Goal: Information Seeking & Learning: Learn about a topic

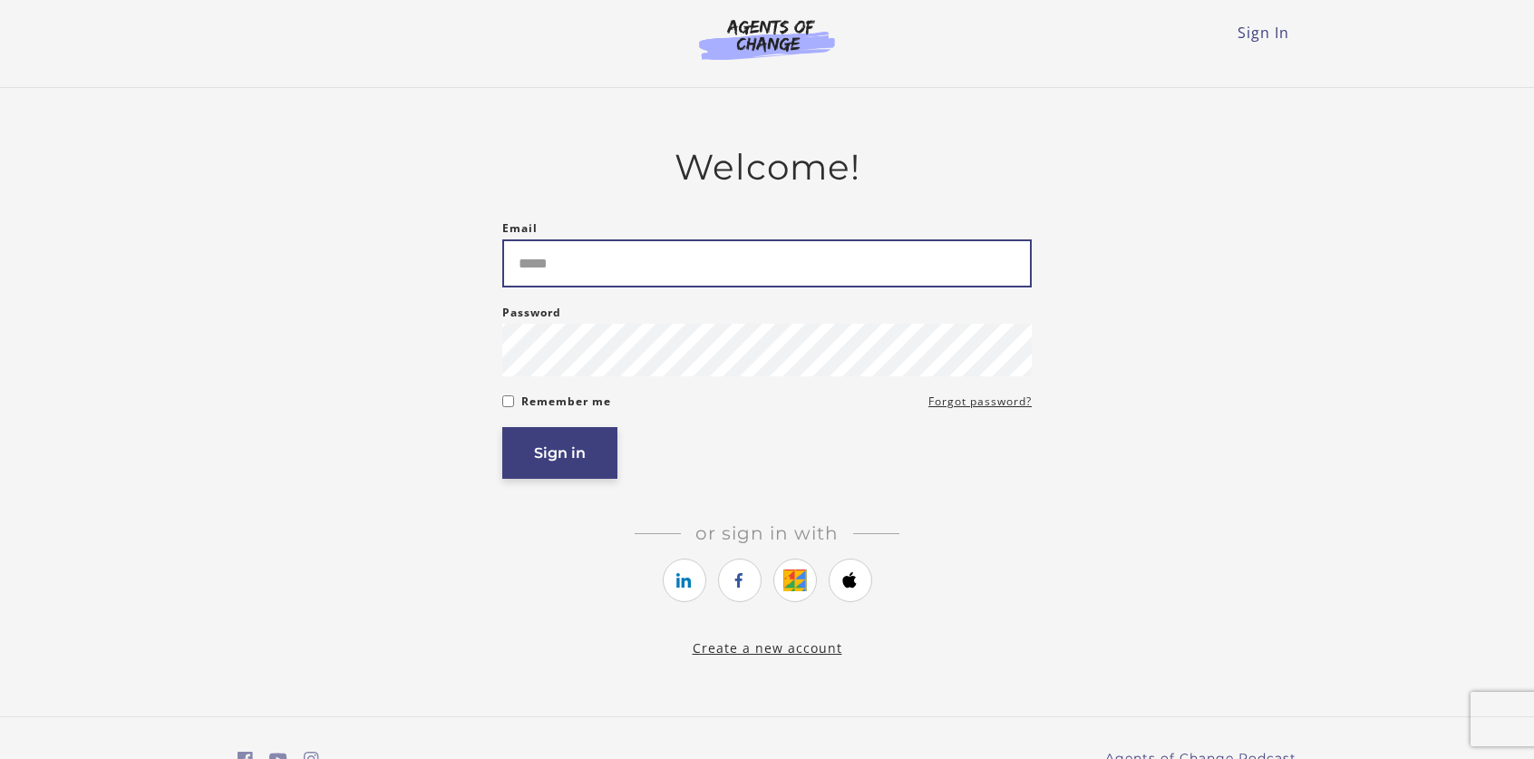
type input "**********"
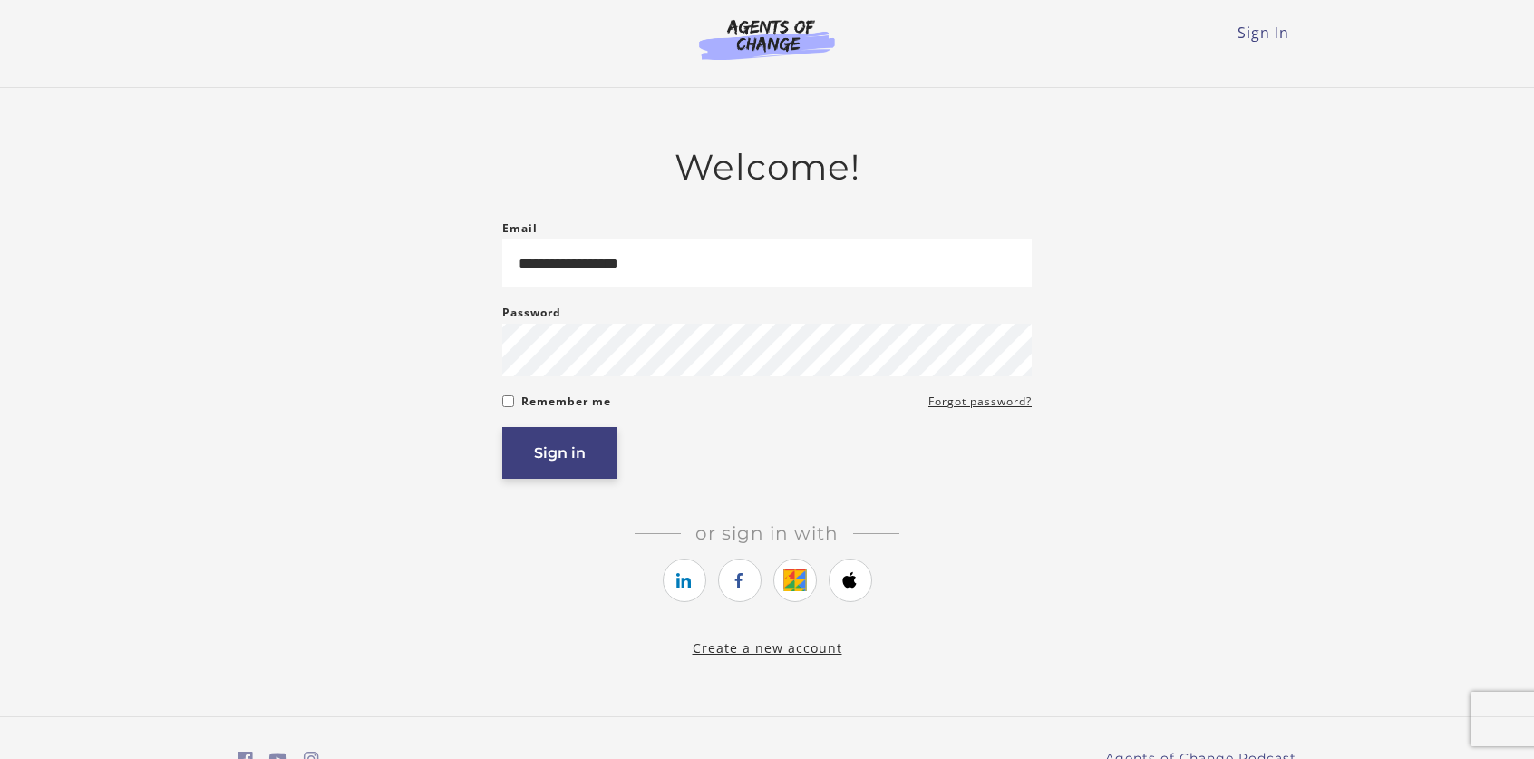
click at [547, 468] on button "Sign in" at bounding box center [559, 453] width 115 height 52
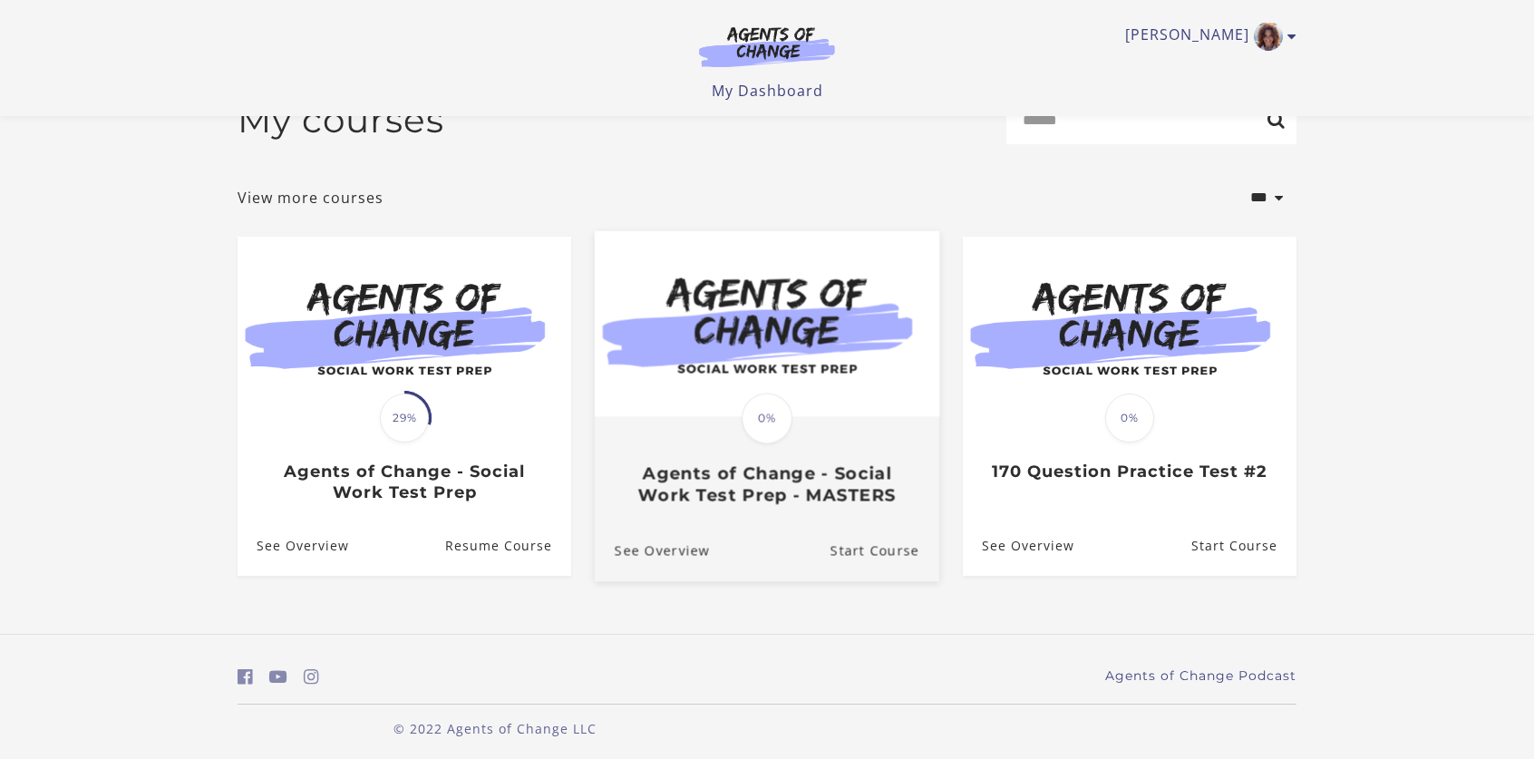
scroll to position [55, 0]
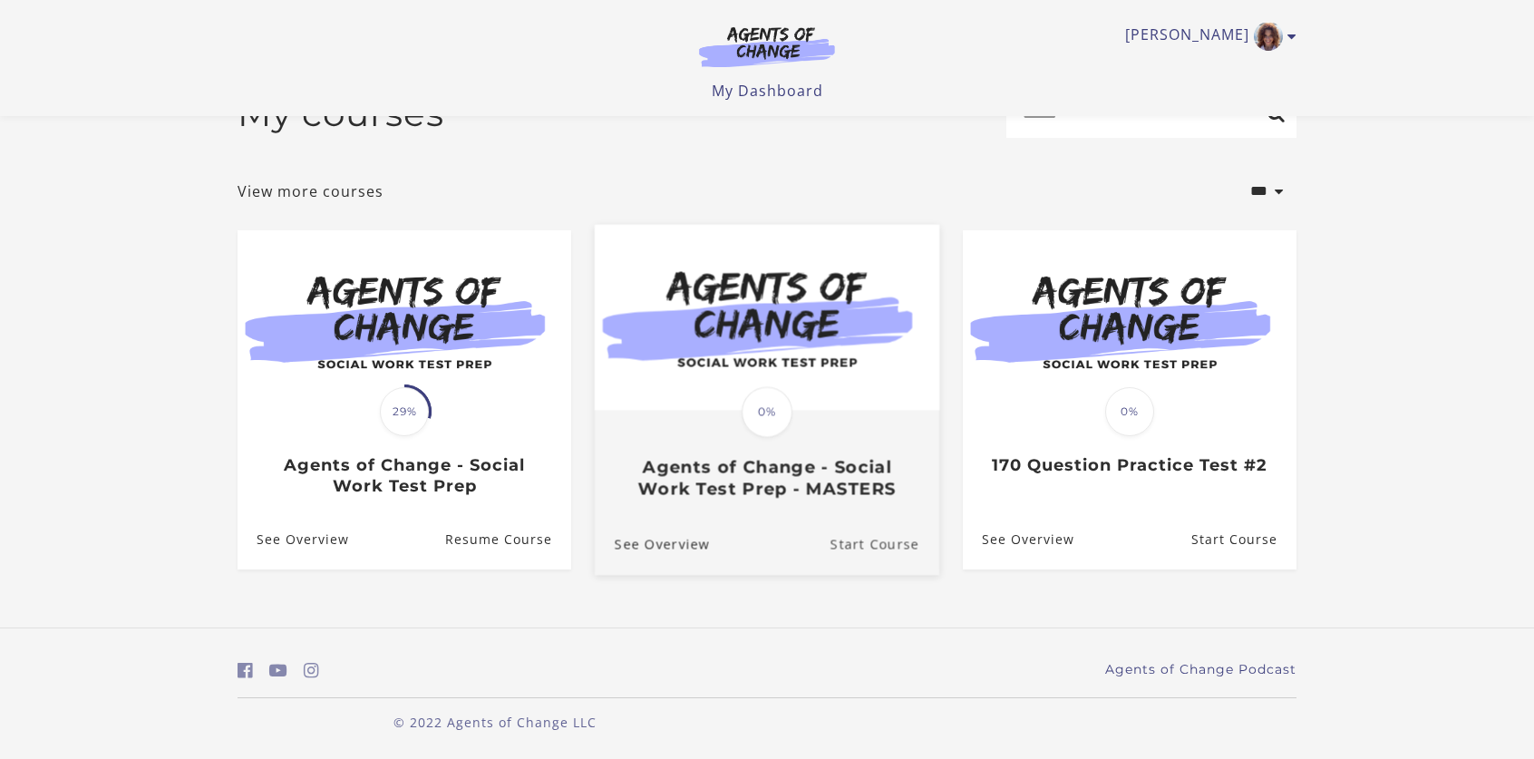
click at [836, 542] on link "Start Course" at bounding box center [884, 544] width 109 height 61
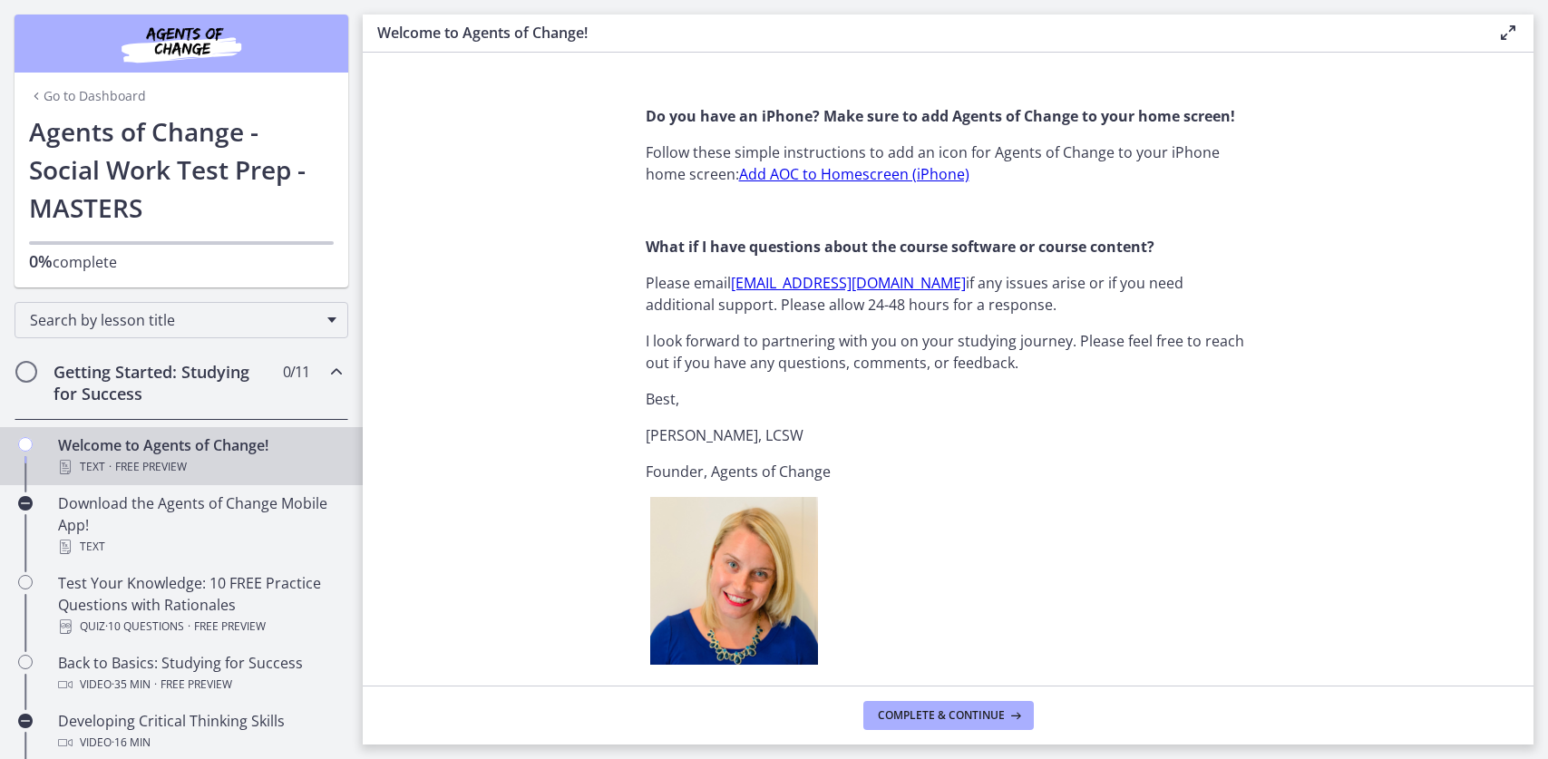
scroll to position [1869, 0]
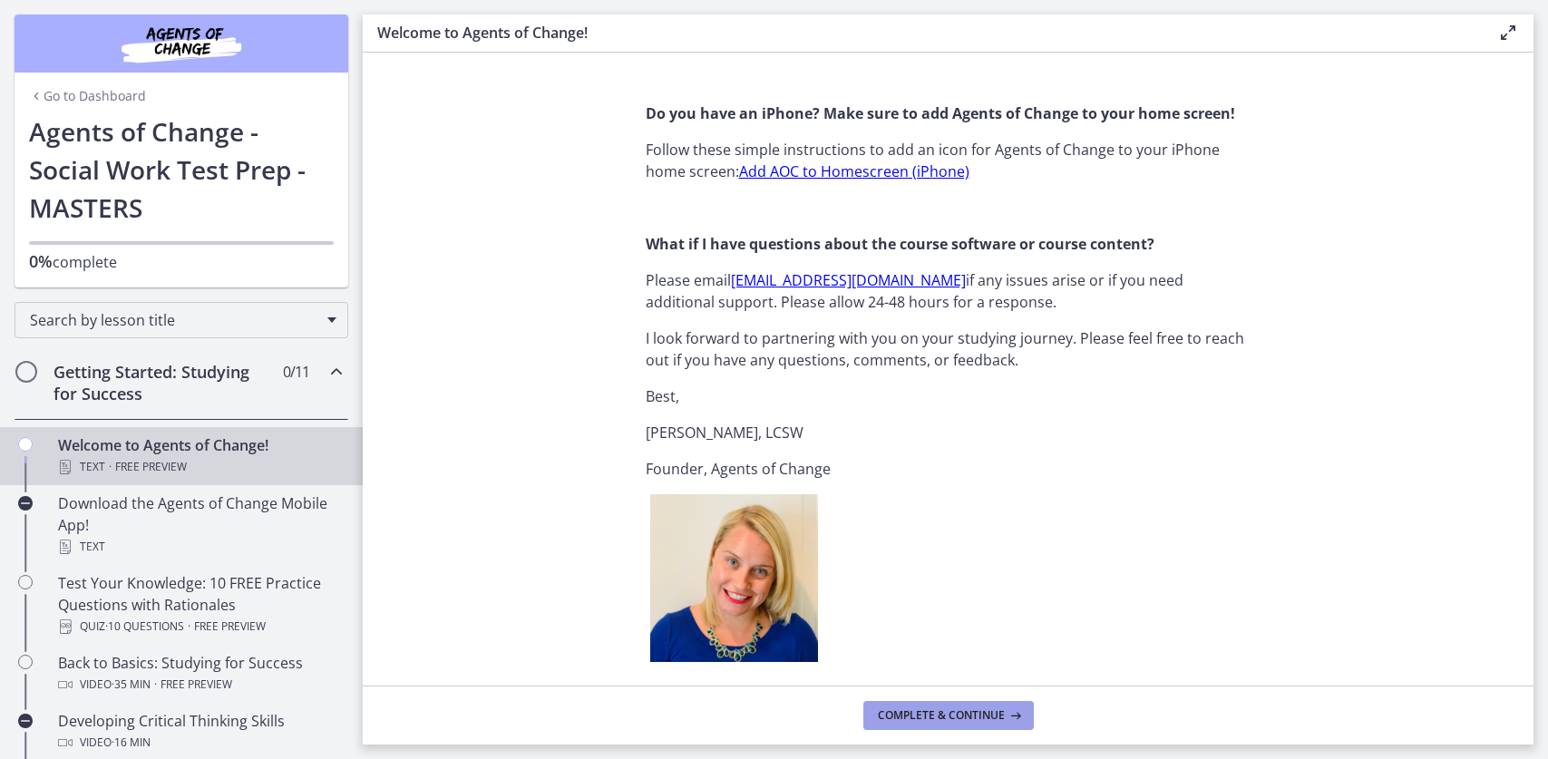
click at [878, 713] on span "Complete & continue" at bounding box center [941, 715] width 127 height 15
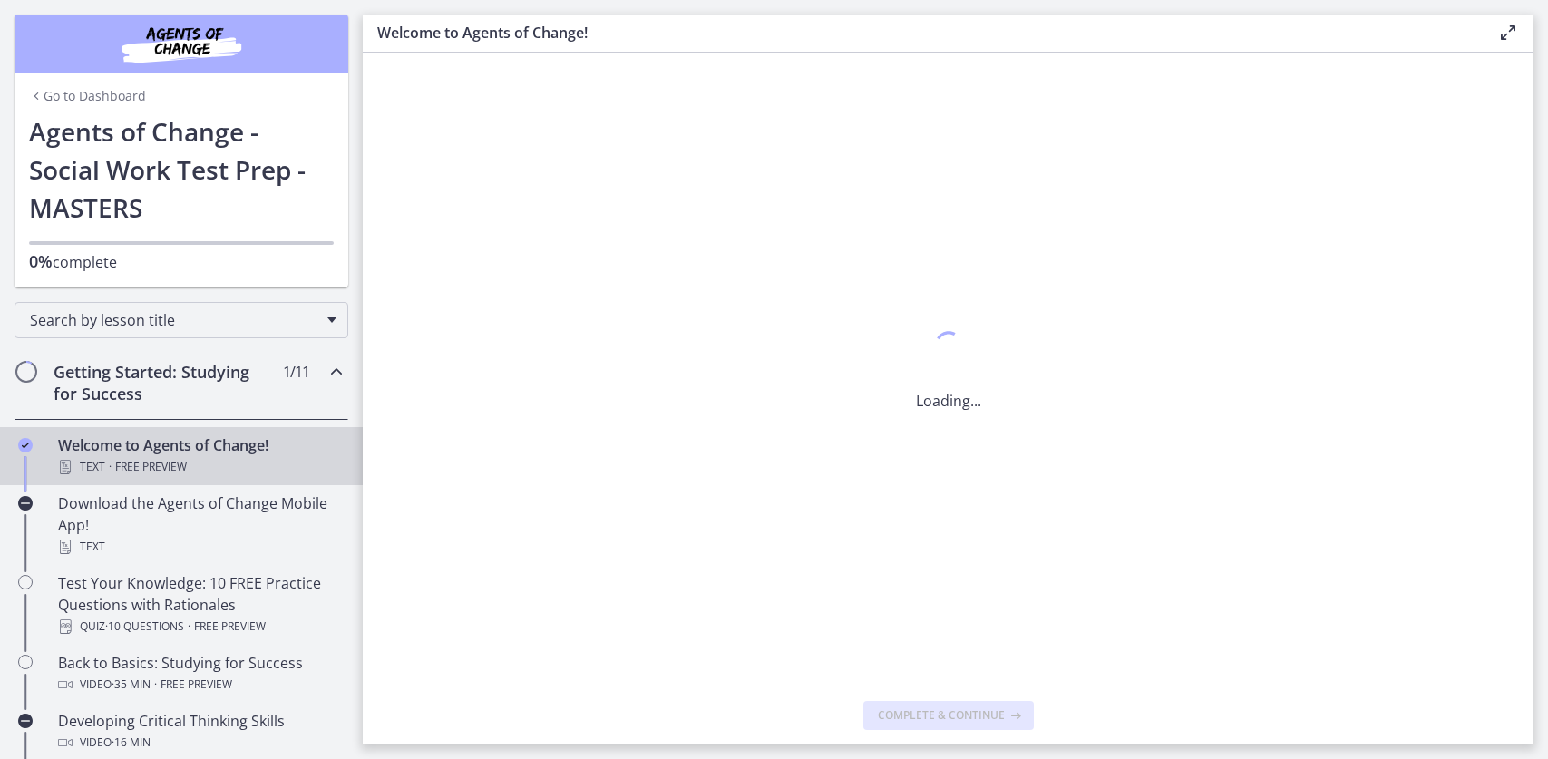
scroll to position [0, 0]
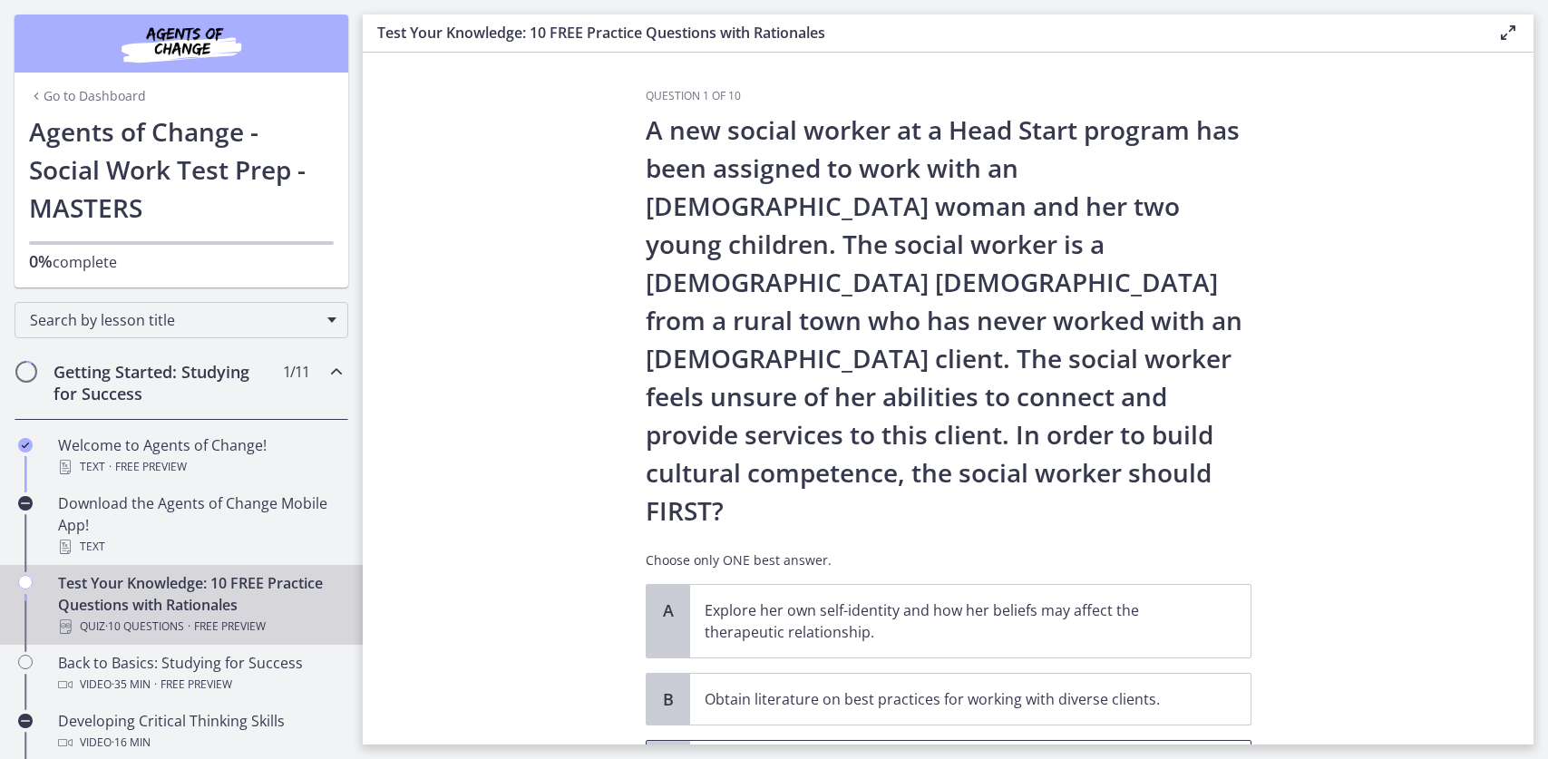
click at [729, 741] on span "Identify cultural norms that may help her connect with the client." at bounding box center [970, 766] width 560 height 51
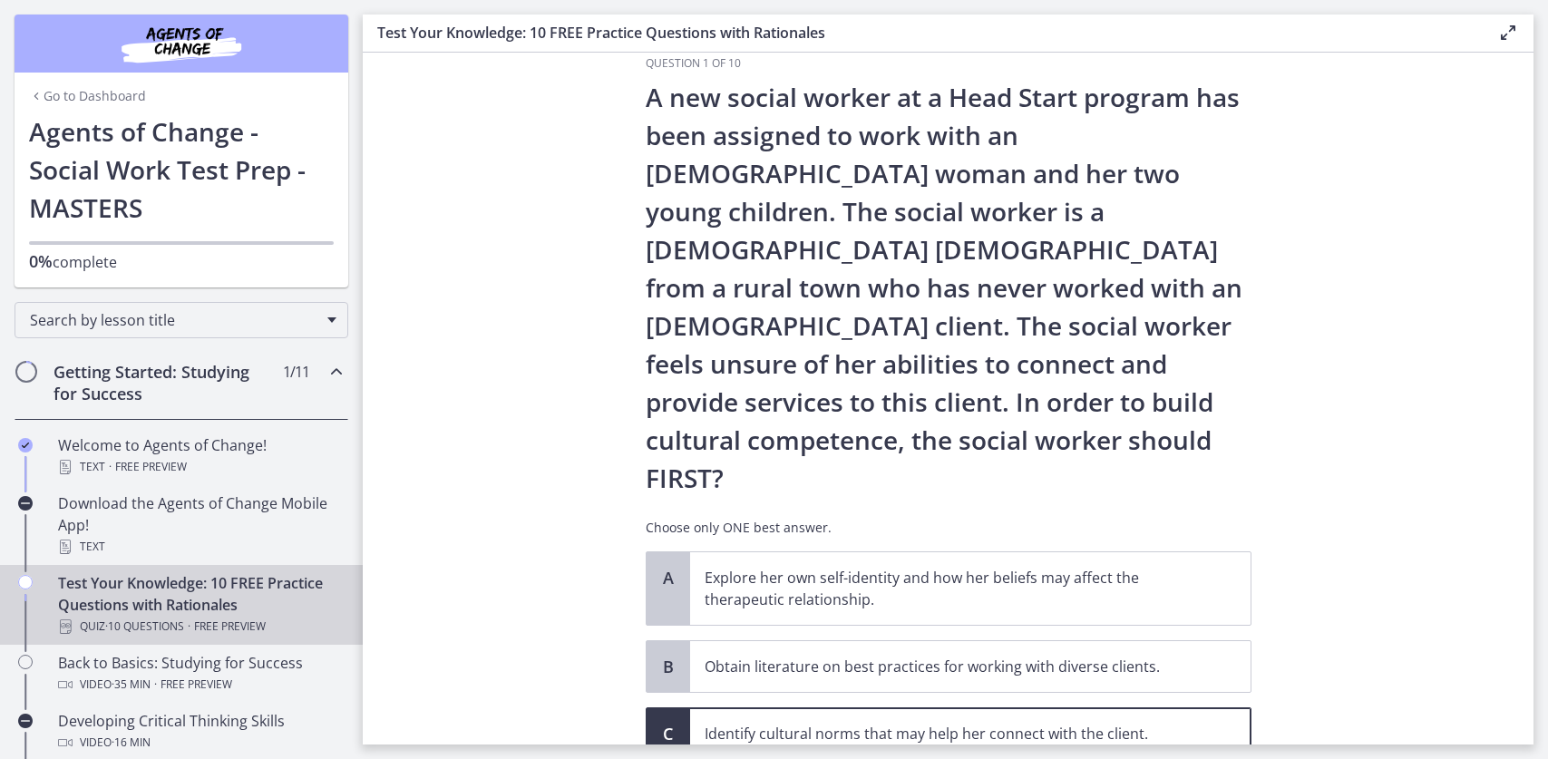
scroll to position [81, 0]
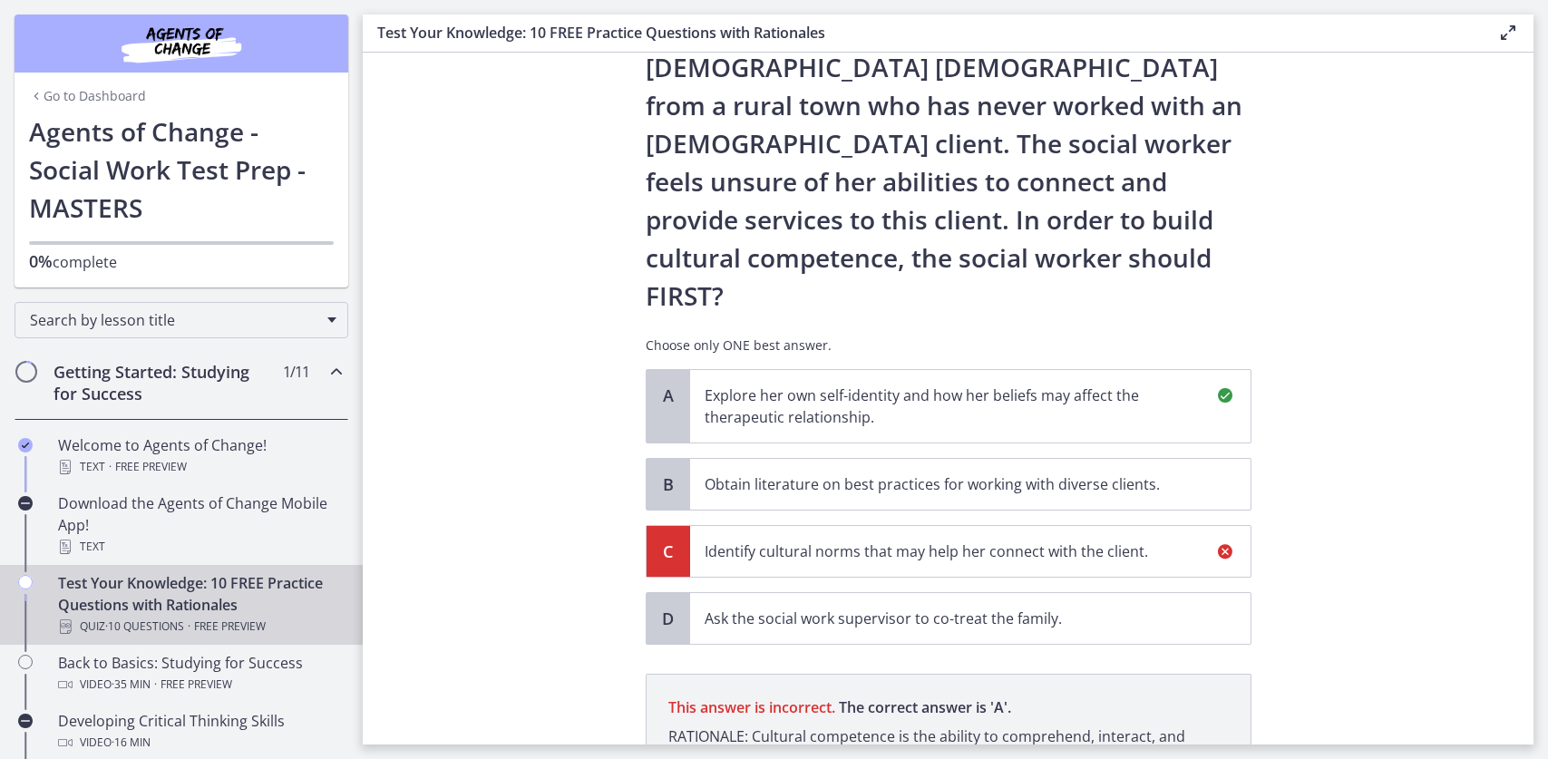
scroll to position [277, 0]
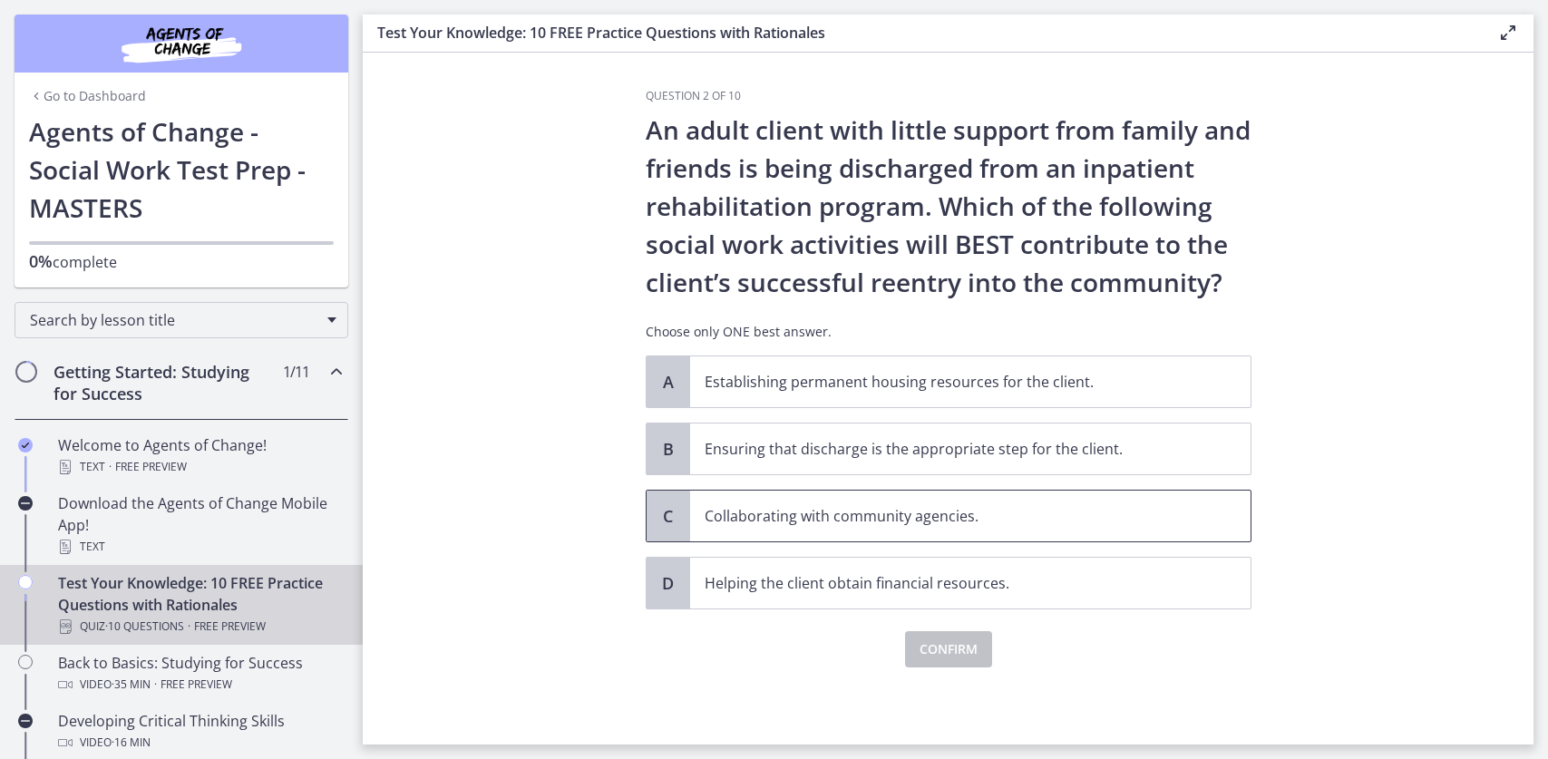
click at [762, 505] on p "Collaborating with community agencies." at bounding box center [951, 516] width 495 height 22
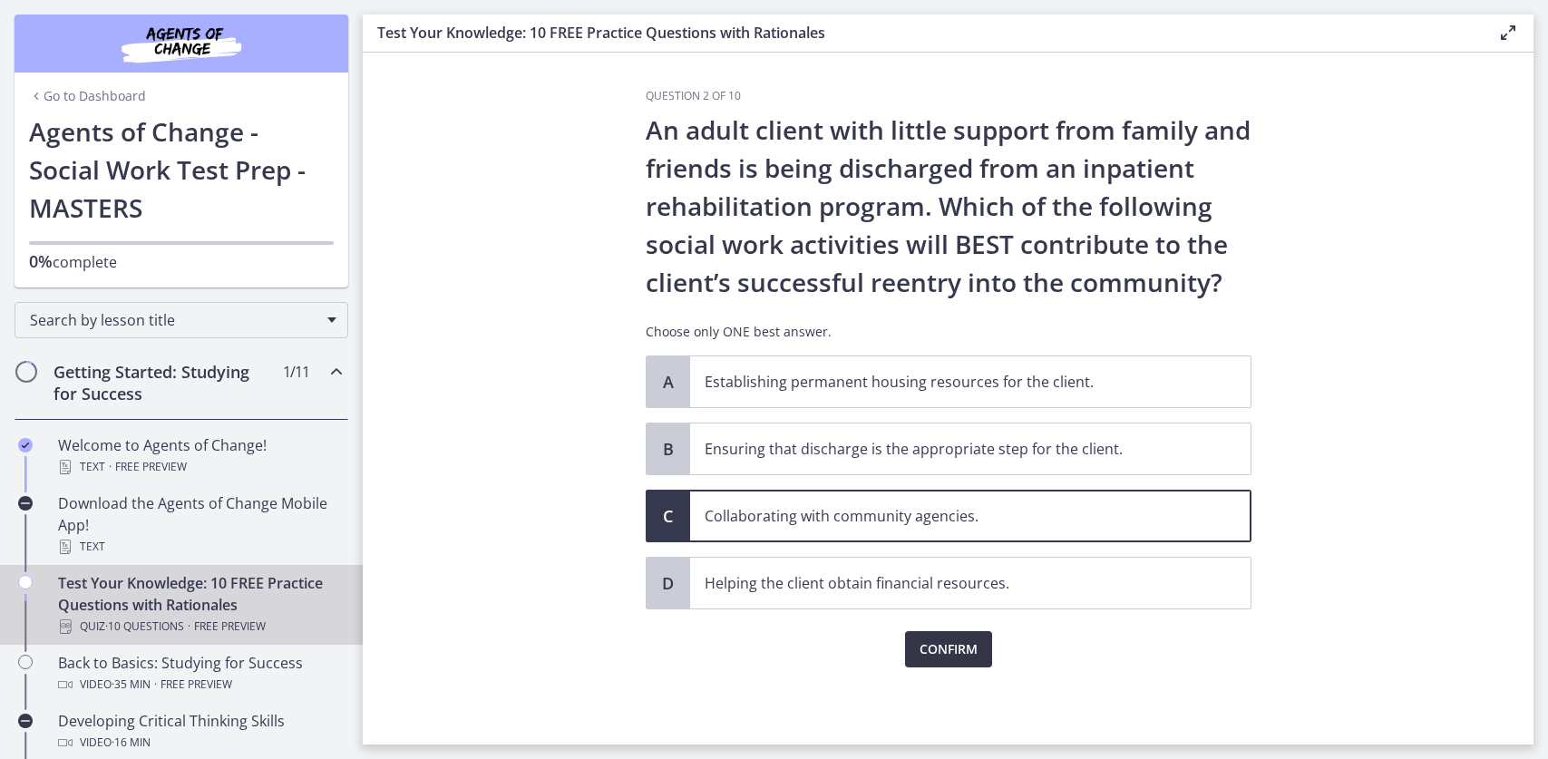
click at [919, 638] on span "Confirm" at bounding box center [948, 649] width 58 height 22
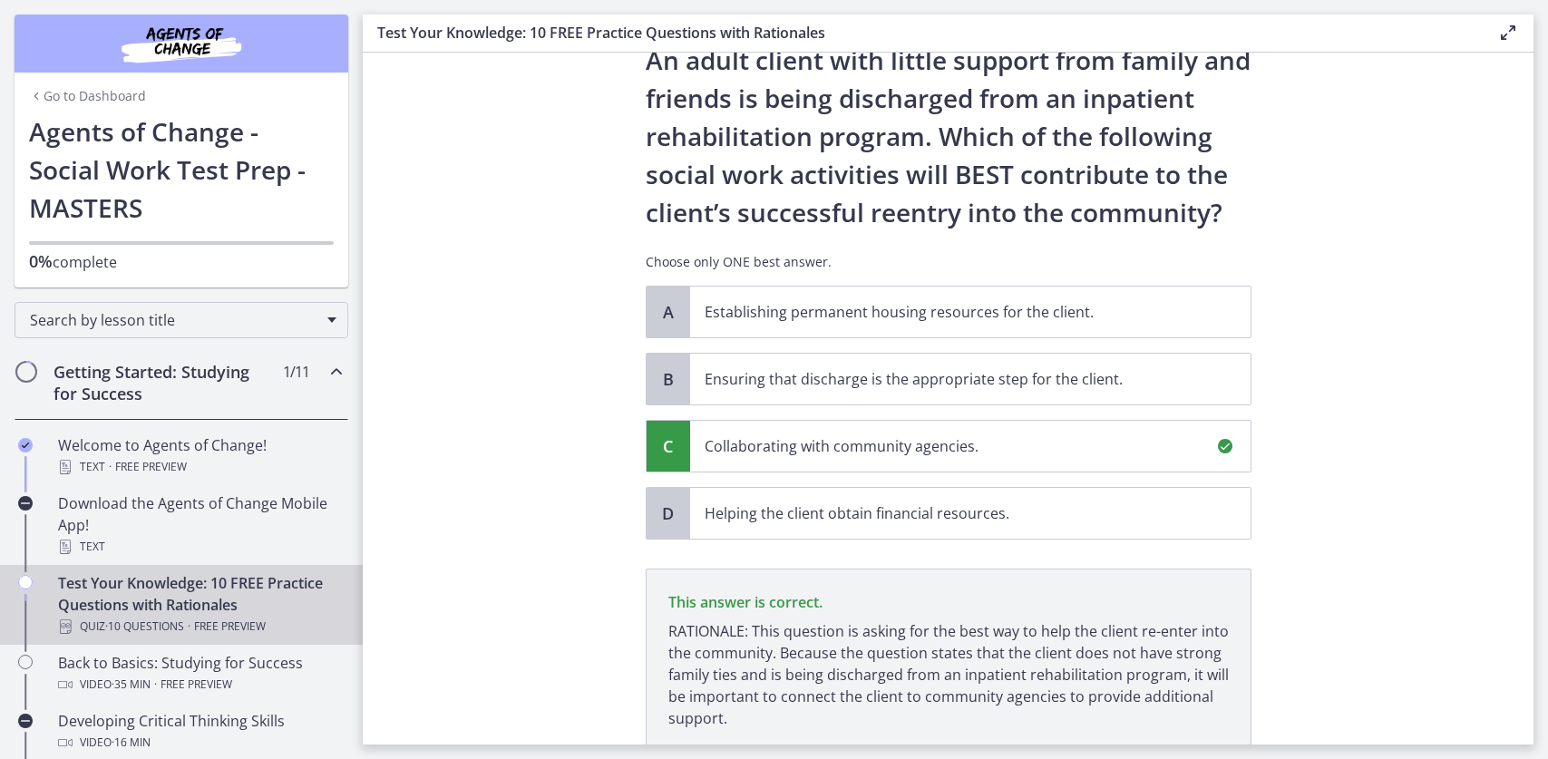
scroll to position [124, 0]
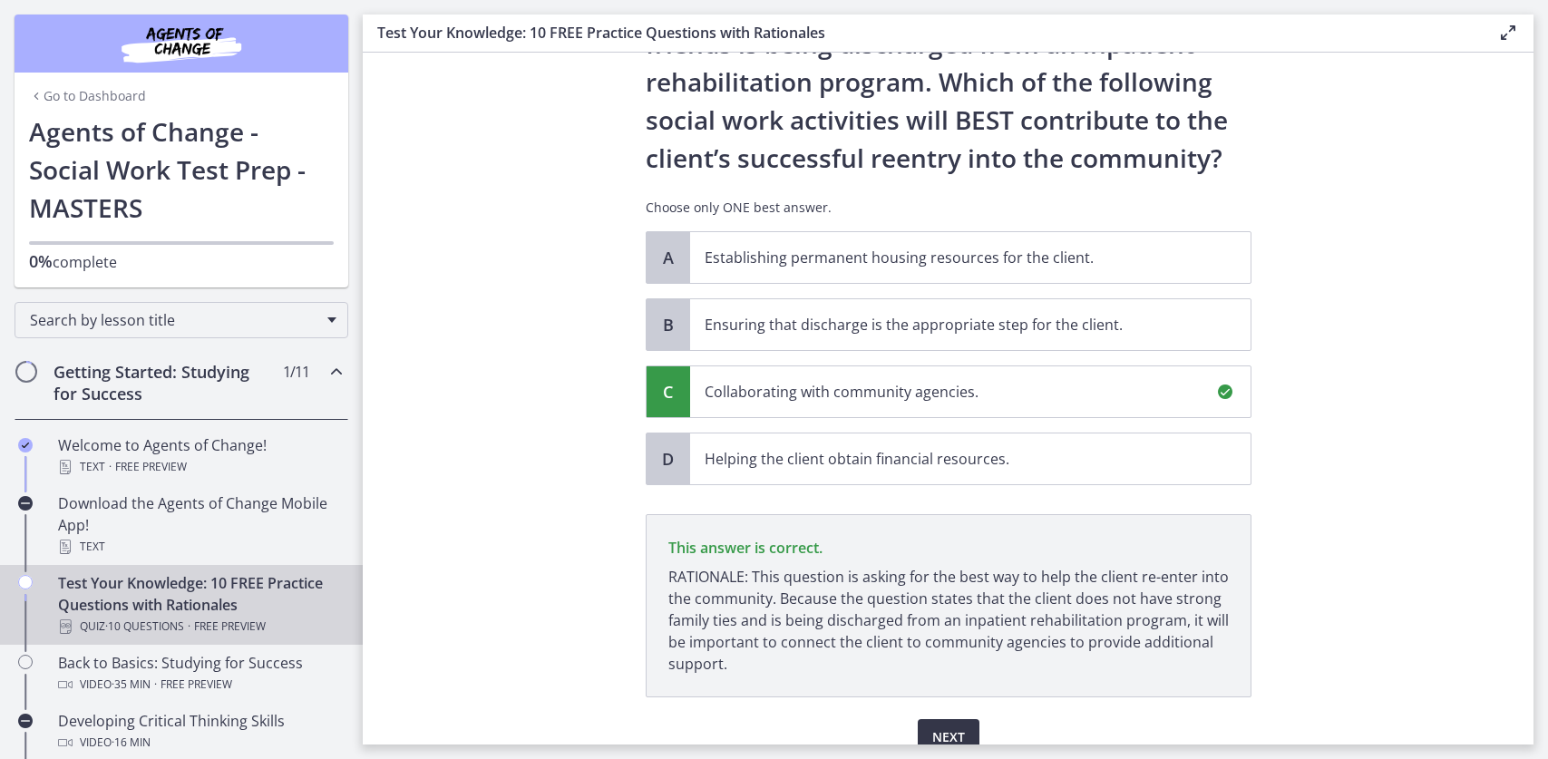
click at [917, 719] on button "Next" at bounding box center [948, 737] width 62 height 36
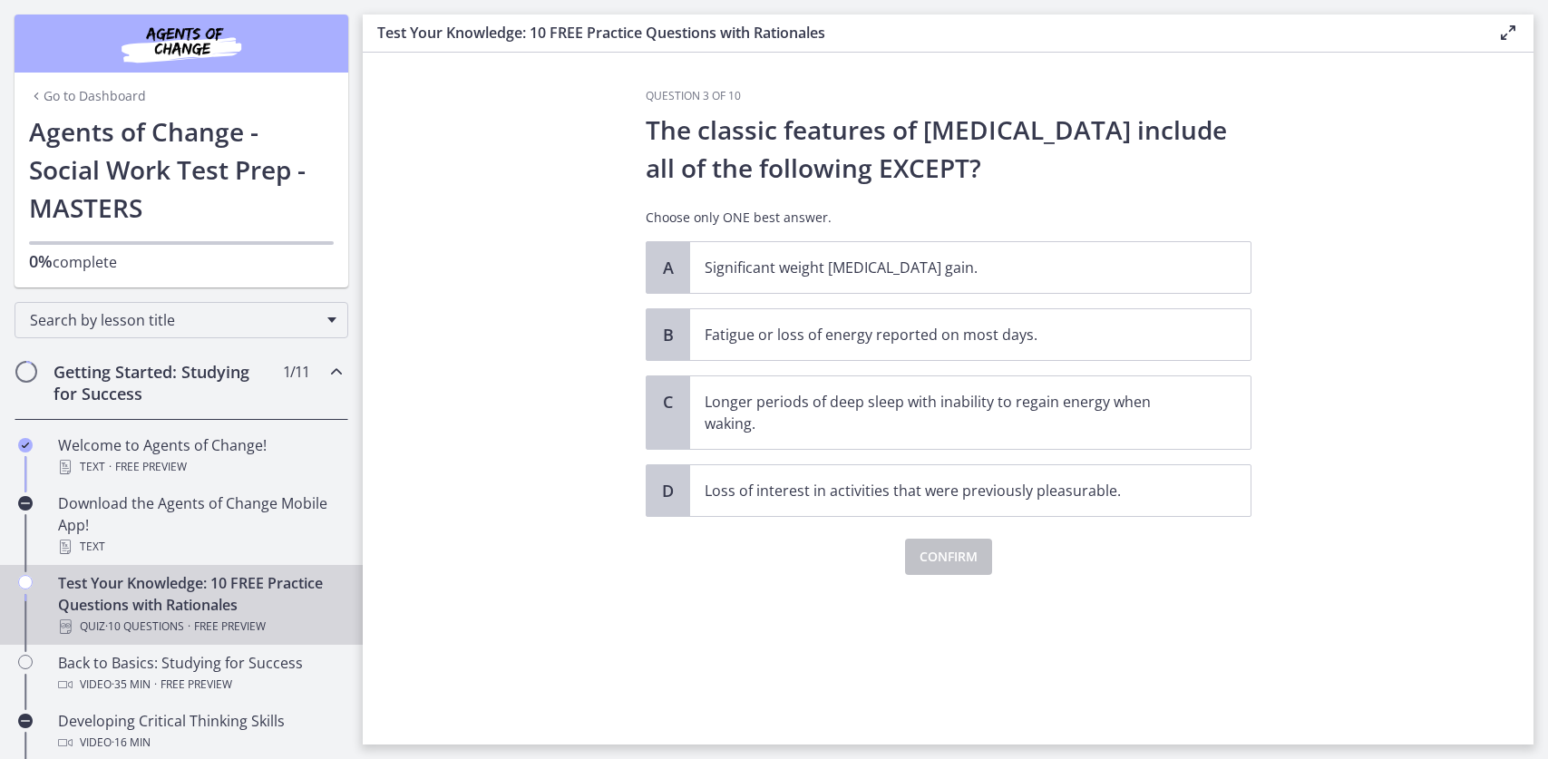
scroll to position [0, 0]
click at [662, 376] on div "C" at bounding box center [668, 412] width 44 height 73
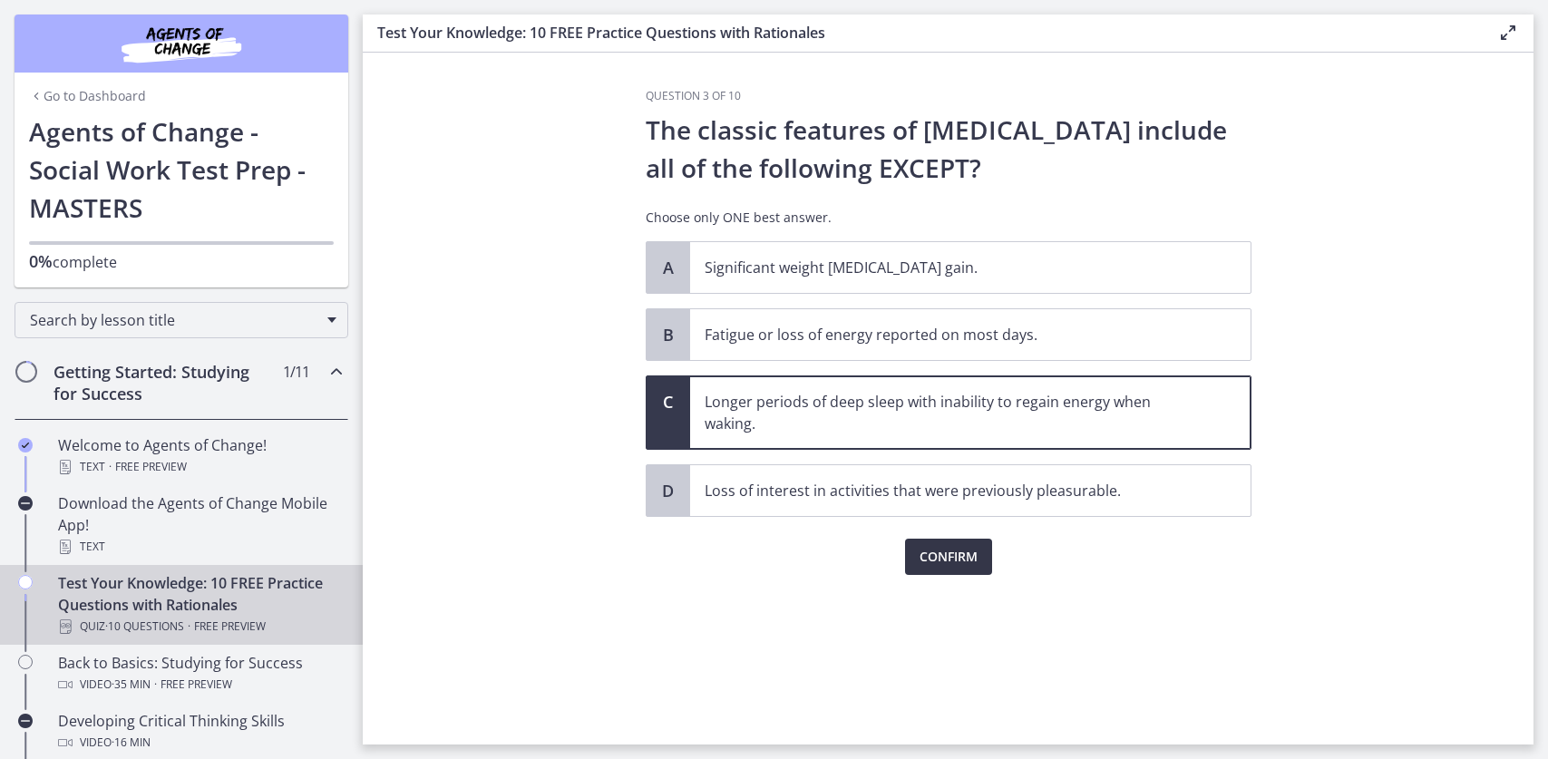
click at [922, 546] on span "Confirm" at bounding box center [948, 557] width 58 height 22
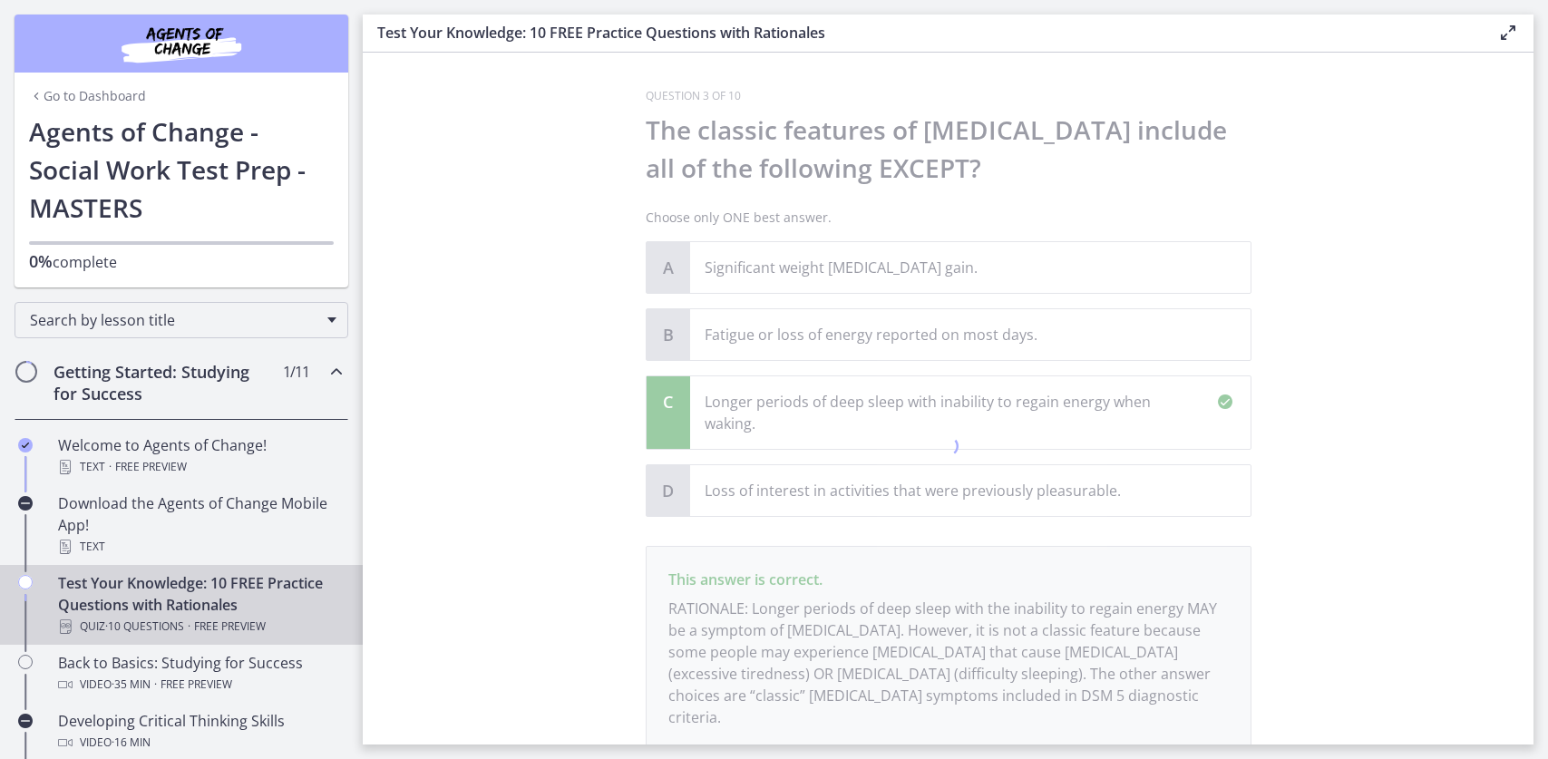
scroll to position [44, 0]
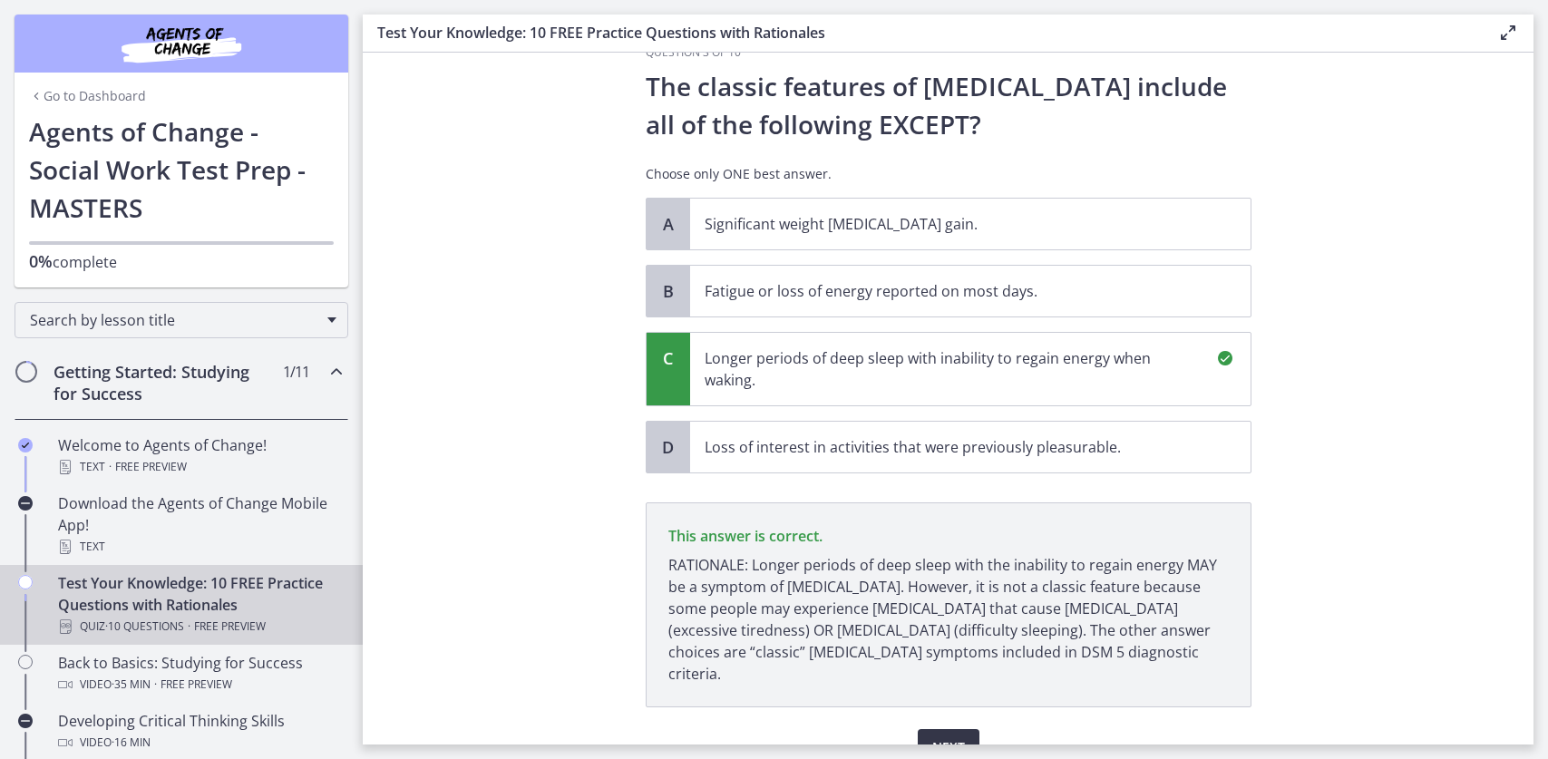
click at [932, 736] on span "Next" at bounding box center [948, 747] width 33 height 22
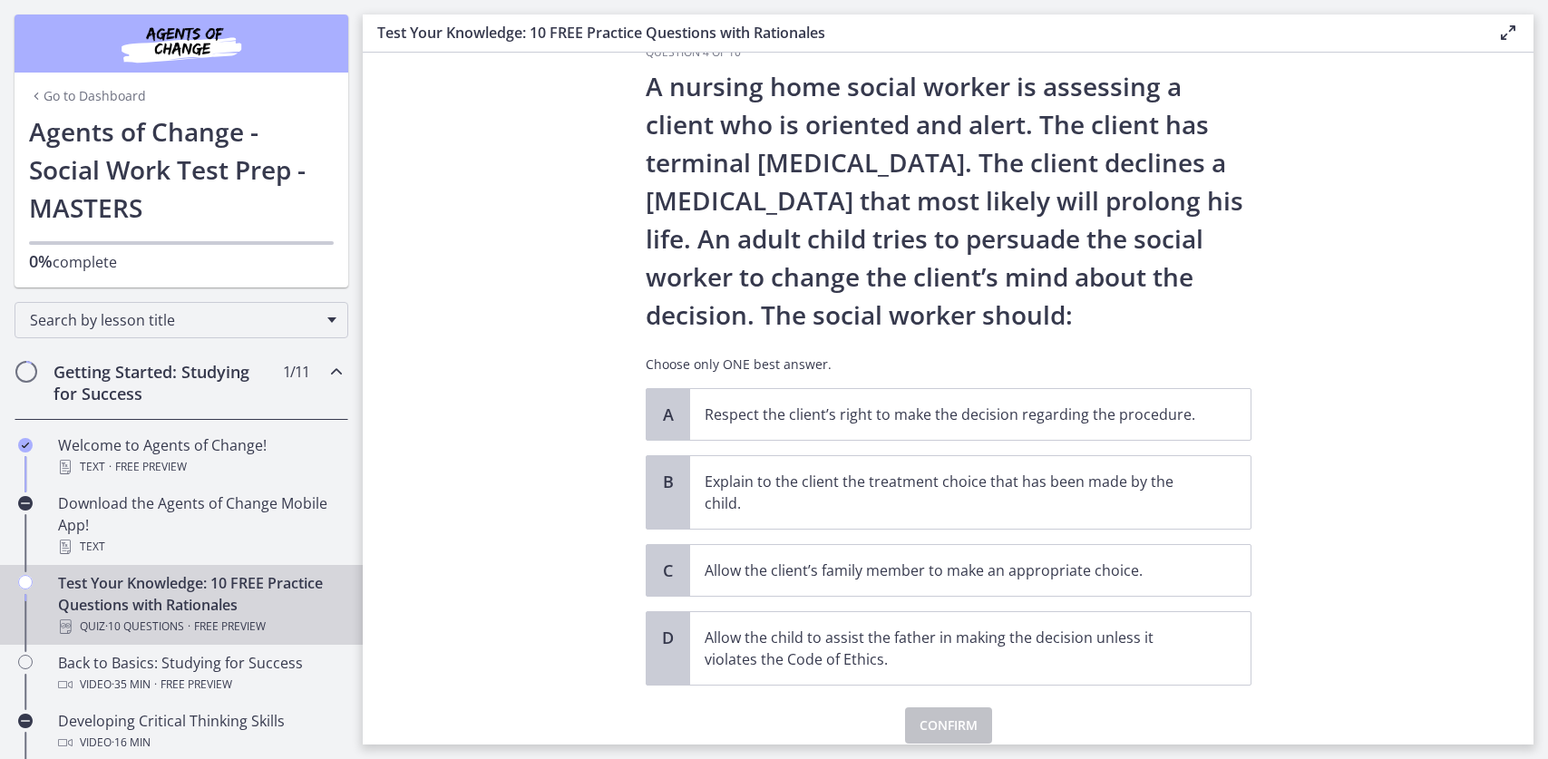
scroll to position [0, 0]
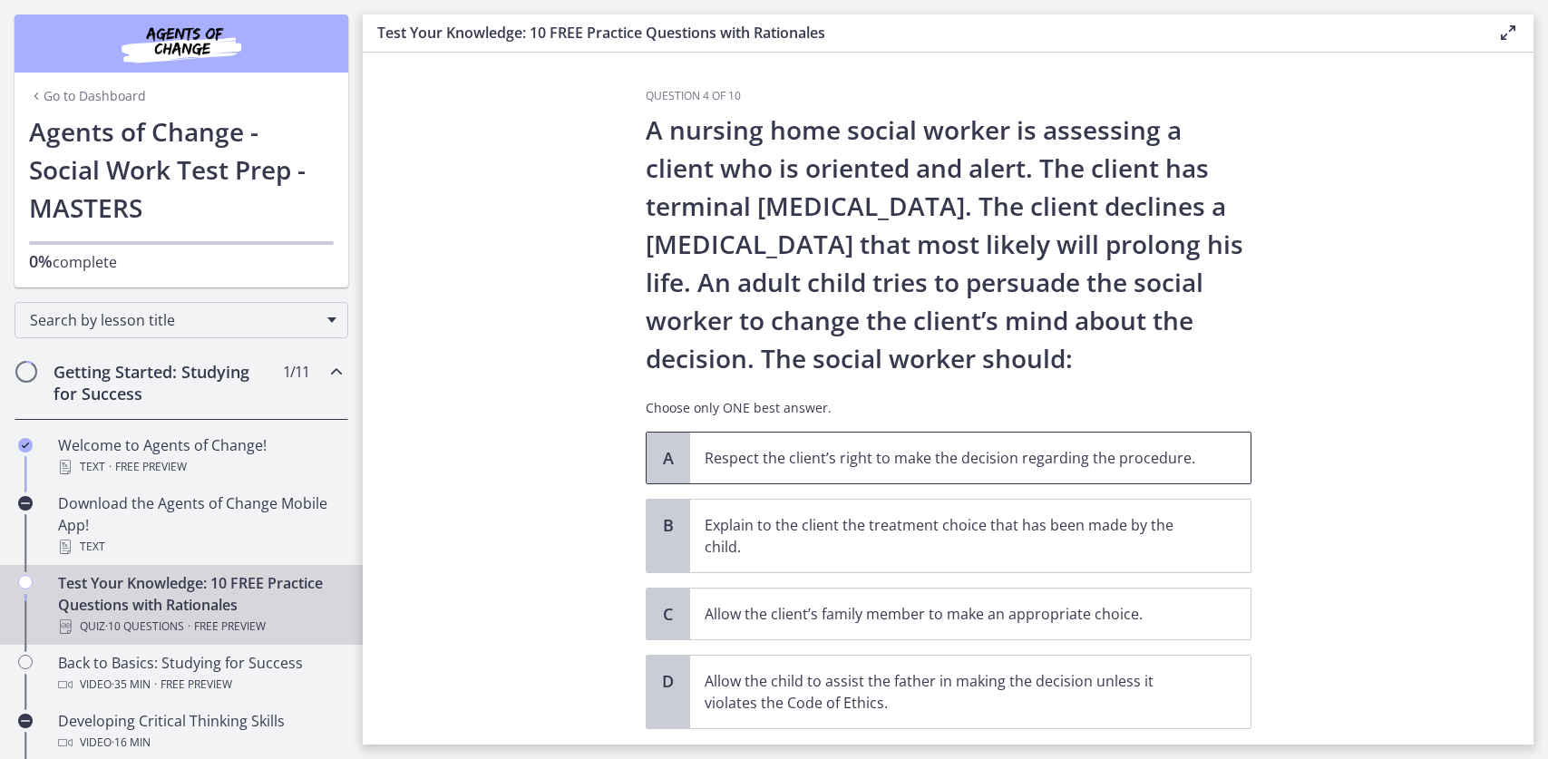
click at [867, 432] on span "Respect the client’s right to make the decision regarding the procedure." at bounding box center [970, 457] width 560 height 51
click at [905, 751] on button "Confirm" at bounding box center [948, 769] width 87 height 36
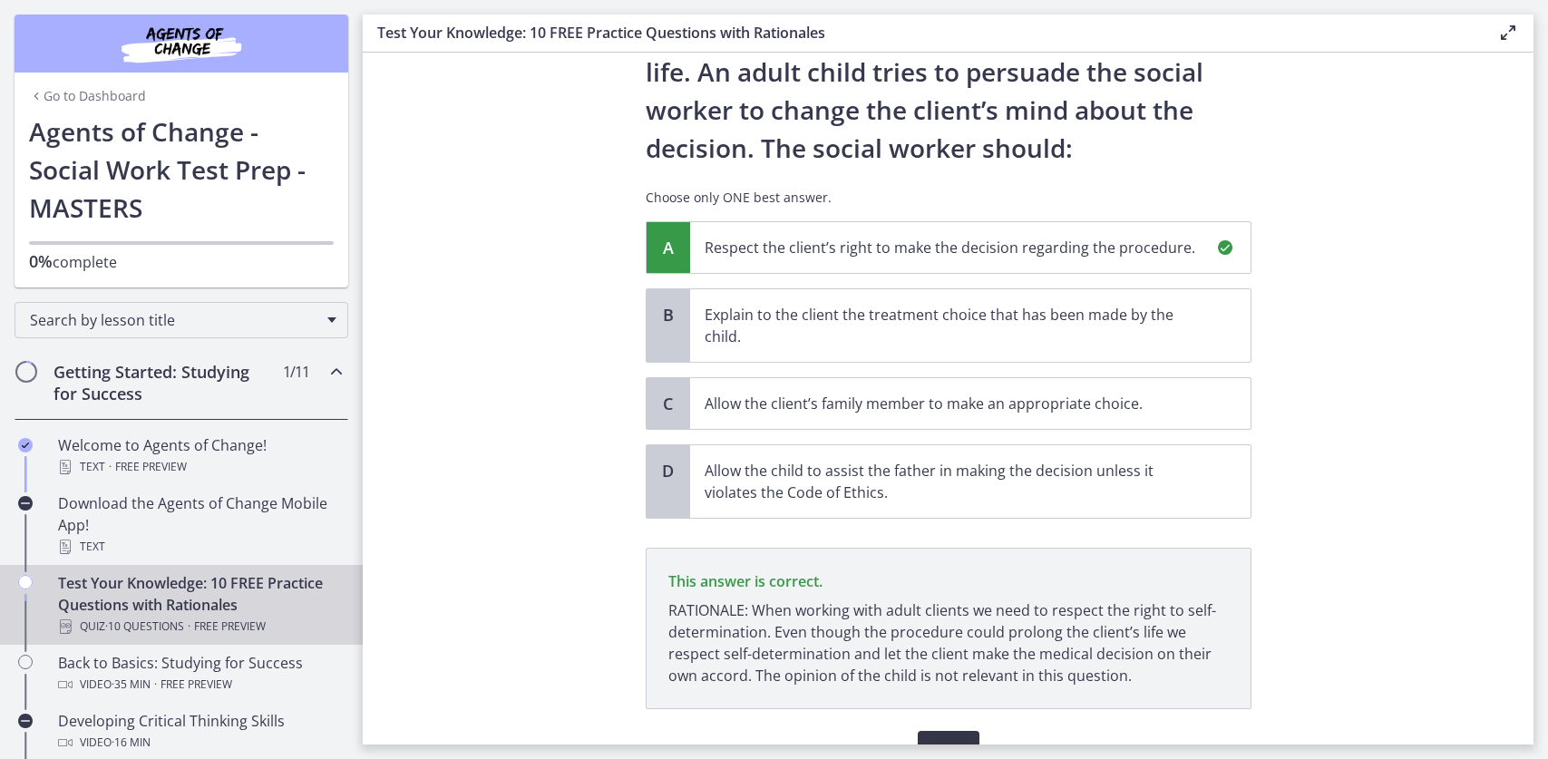
click at [932, 738] on span "Next" at bounding box center [948, 749] width 33 height 22
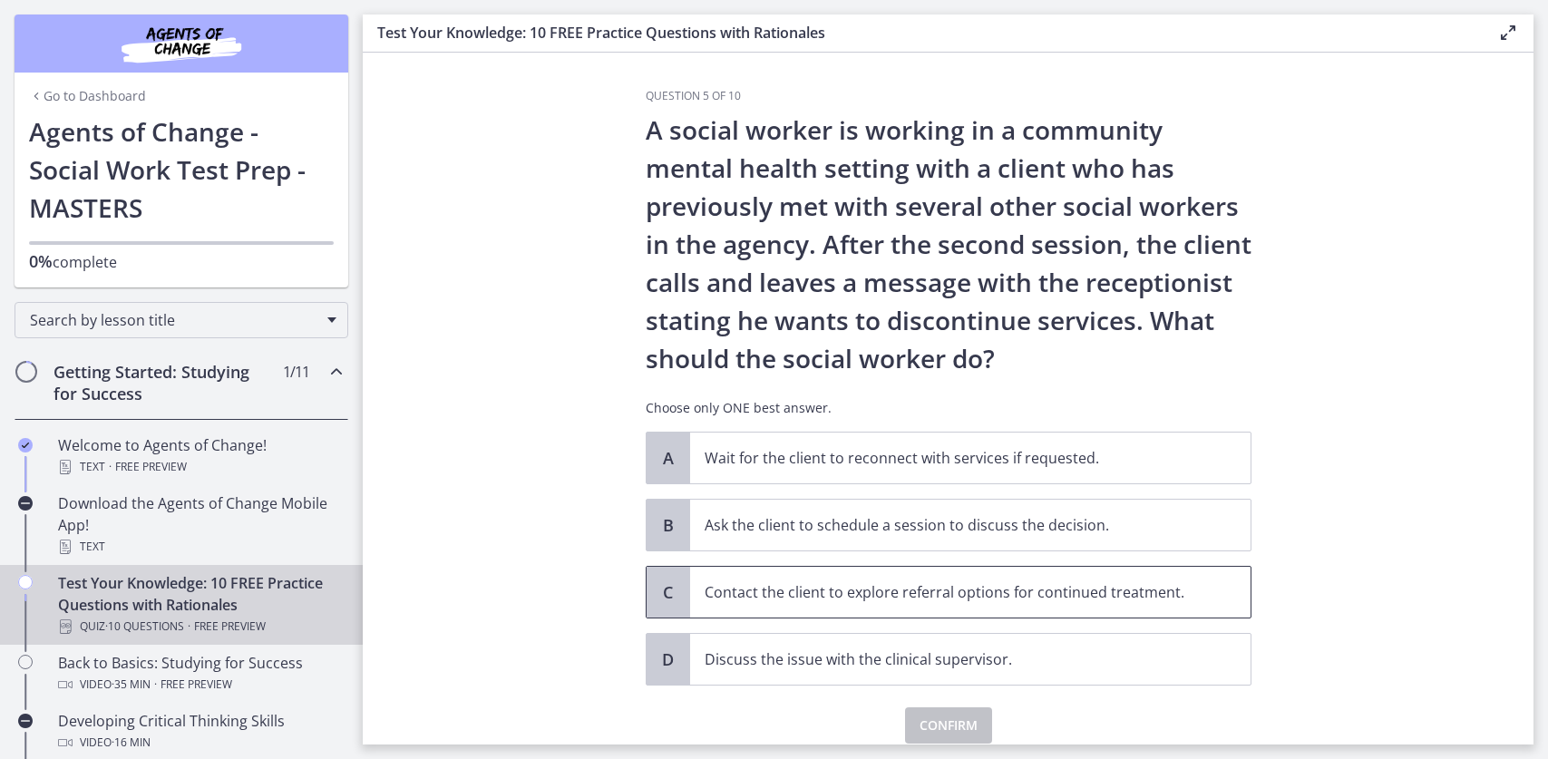
click at [754, 567] on span "Contact the client to explore referral options for continued treatment." at bounding box center [970, 592] width 560 height 51
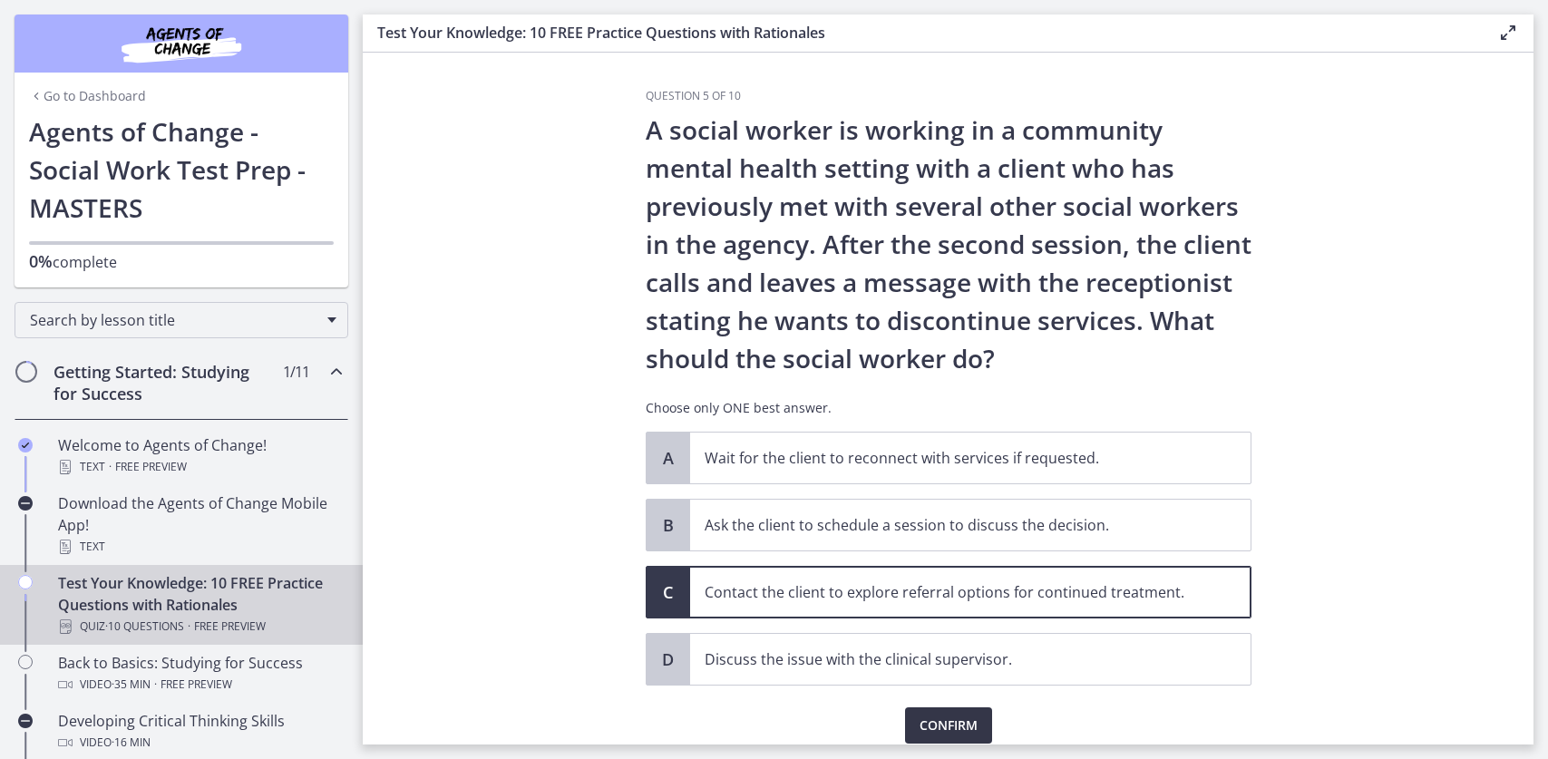
click at [905, 707] on button "Confirm" at bounding box center [948, 725] width 87 height 36
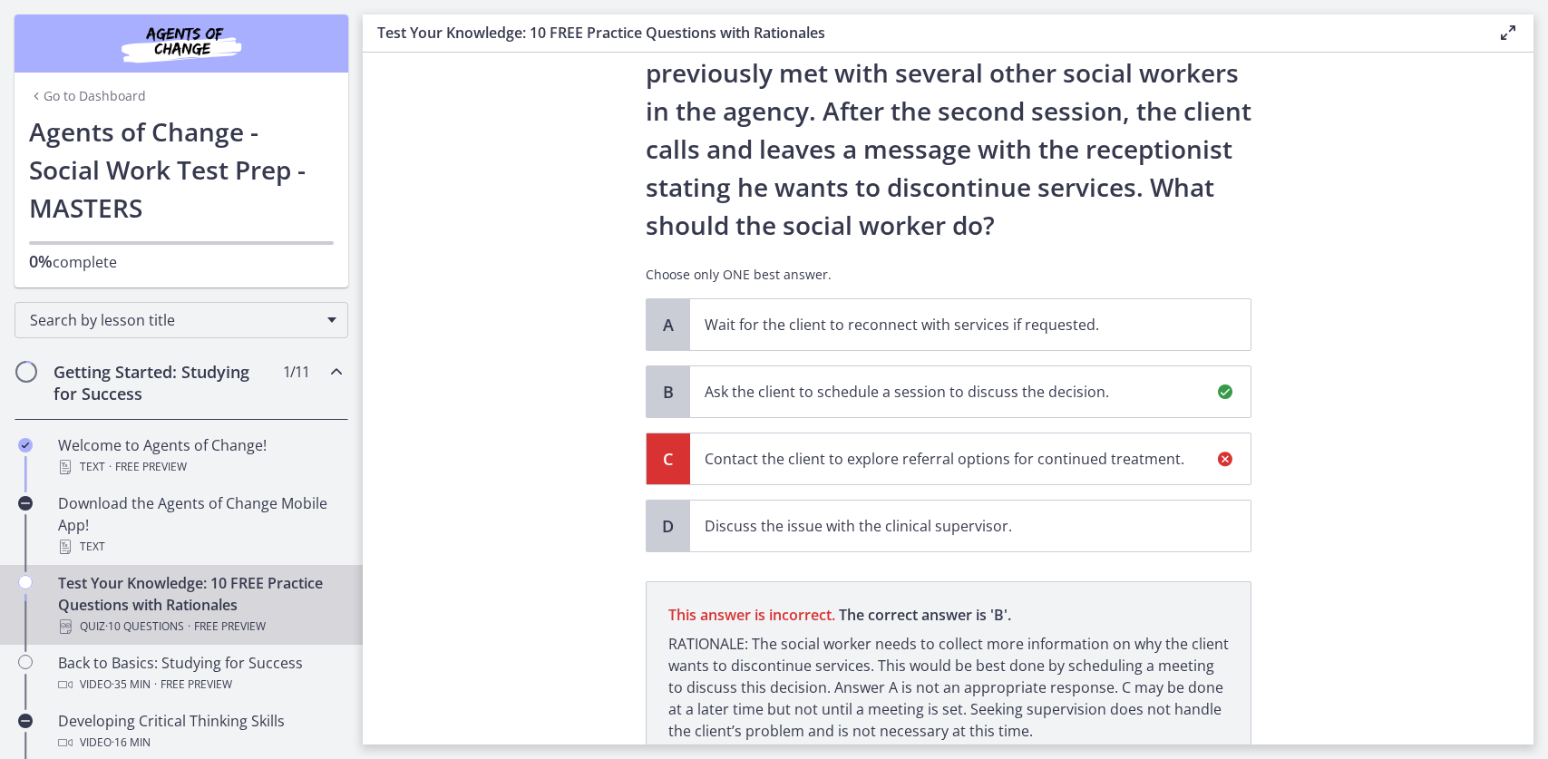
scroll to position [191, 0]
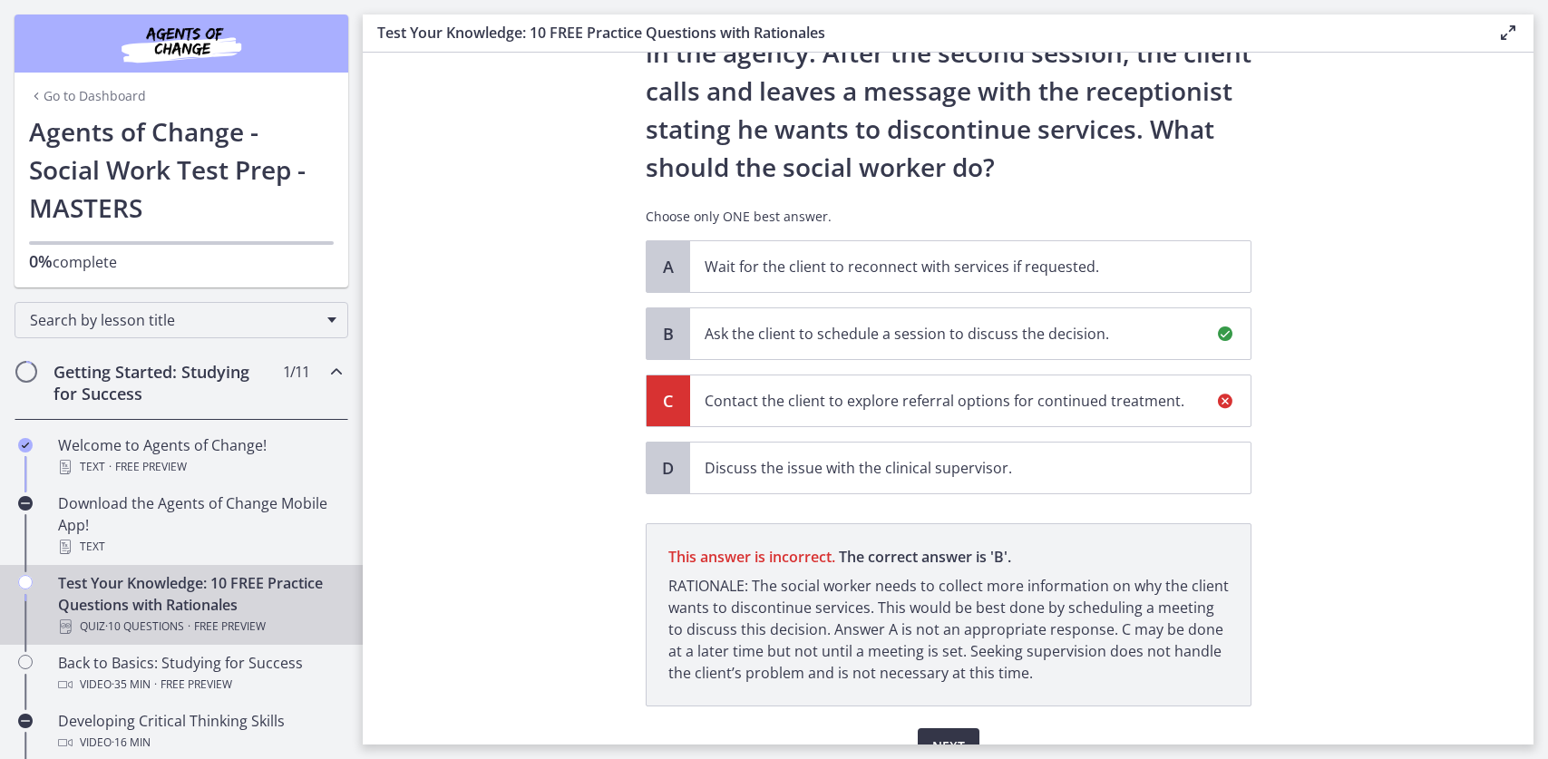
click at [932, 735] on span "Next" at bounding box center [948, 746] width 33 height 22
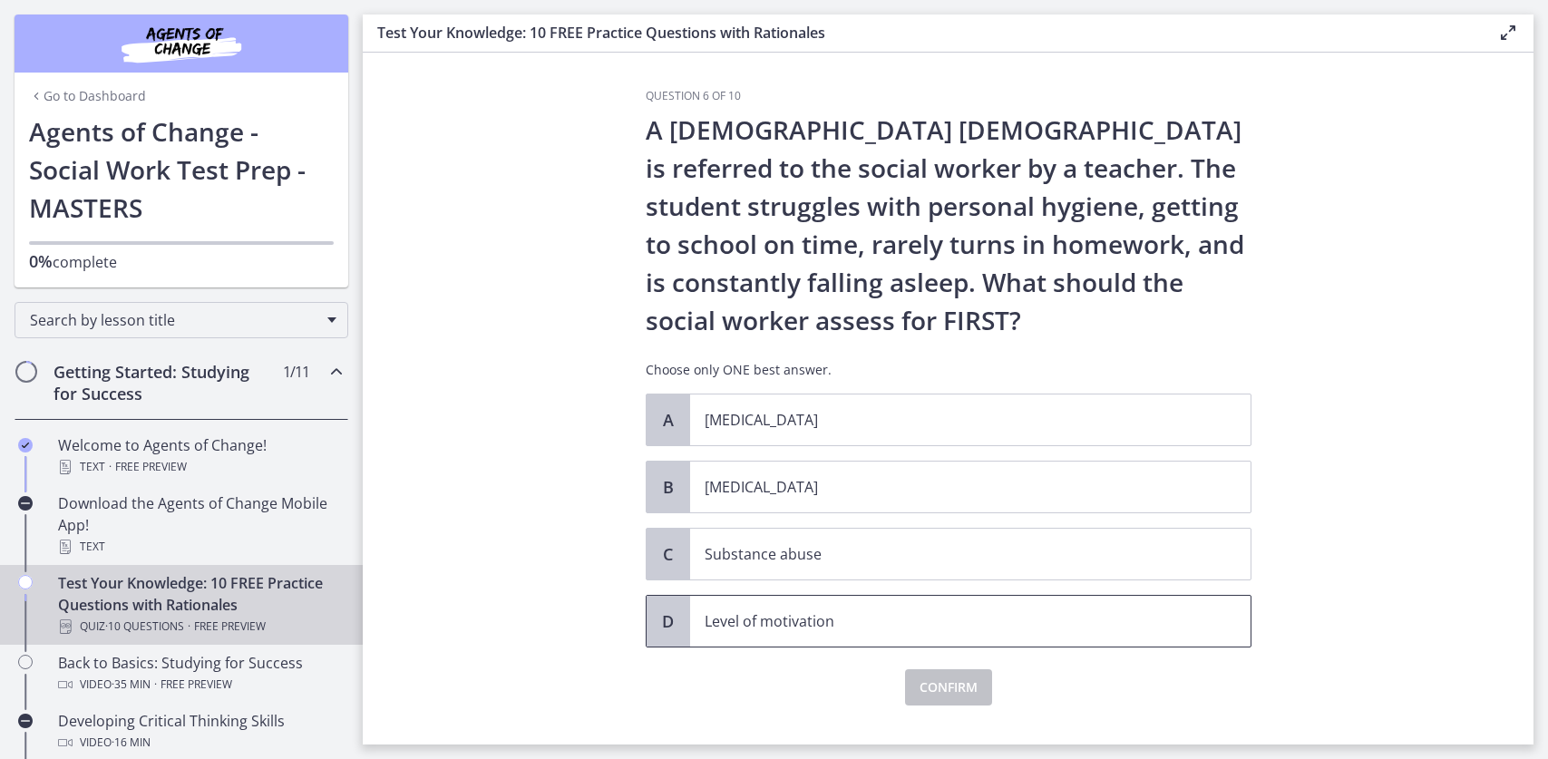
click at [812, 610] on p "Level of motivation" at bounding box center [951, 621] width 495 height 22
click at [920, 676] on span "Confirm" at bounding box center [948, 687] width 58 height 22
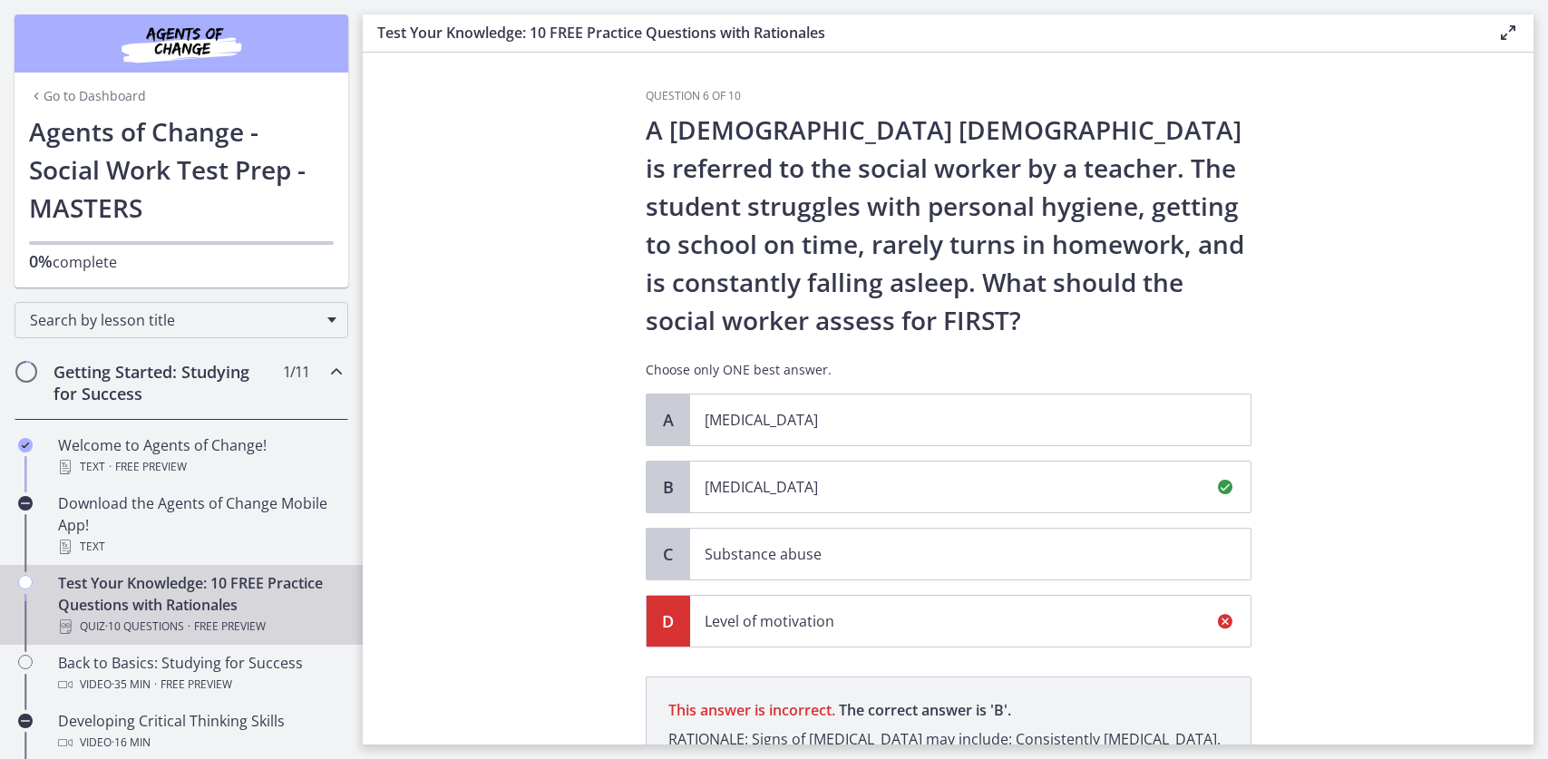
scroll to position [158, 0]
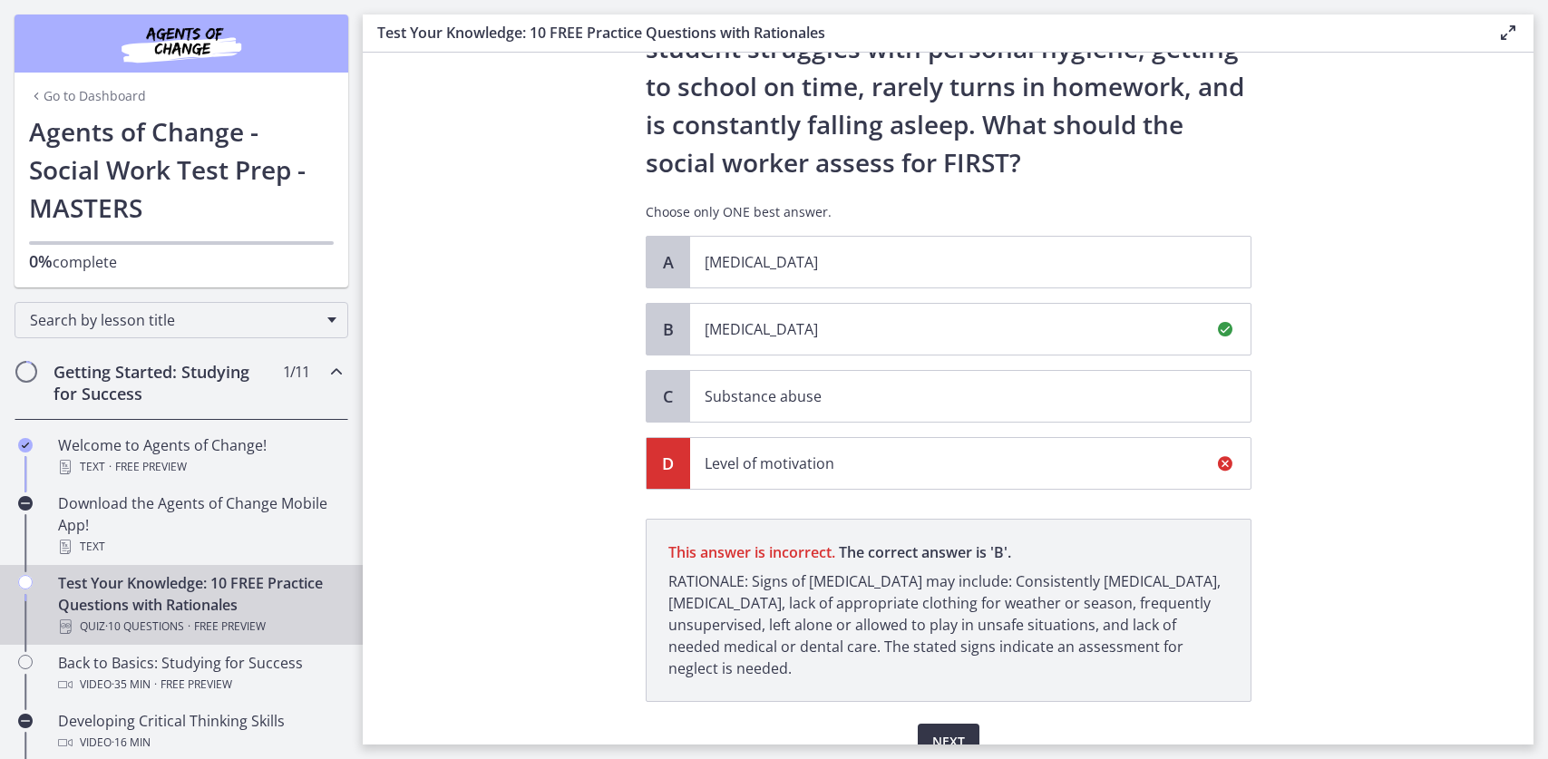
click at [932, 731] on span "Next" at bounding box center [948, 742] width 33 height 22
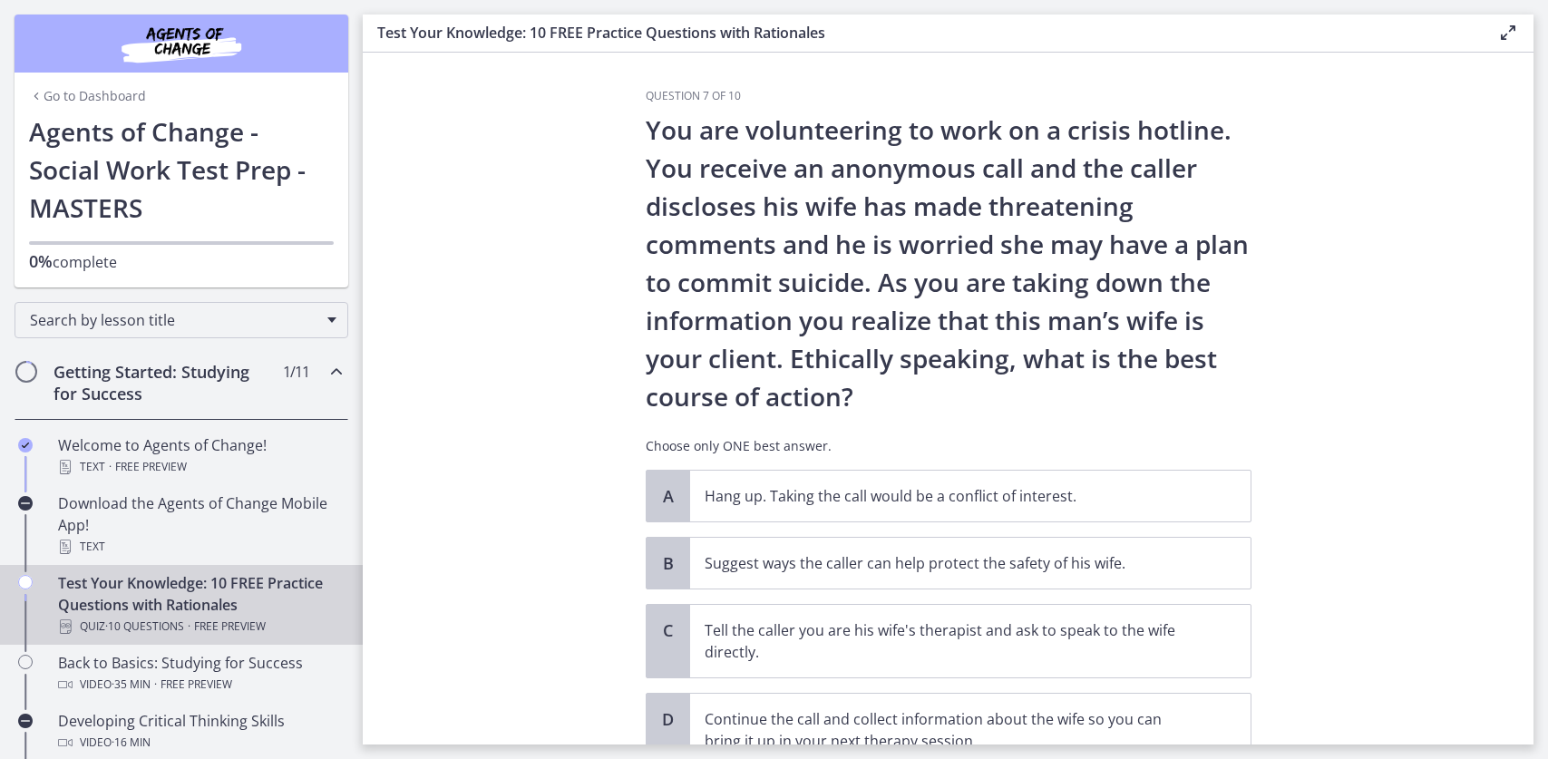
scroll to position [4, 0]
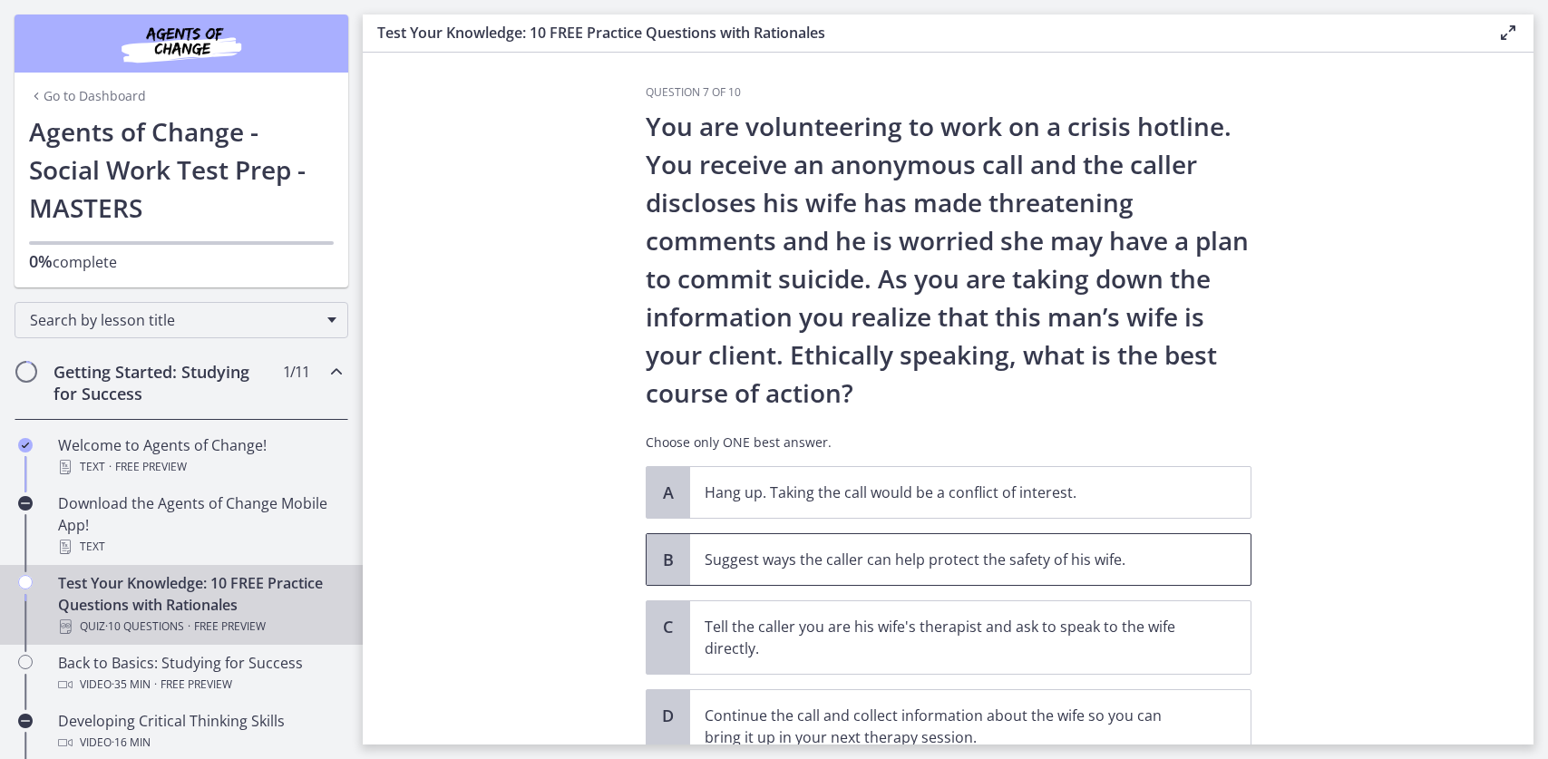
click at [853, 534] on span "Suggest ways the caller can help protect the safety of his wife." at bounding box center [970, 559] width 560 height 51
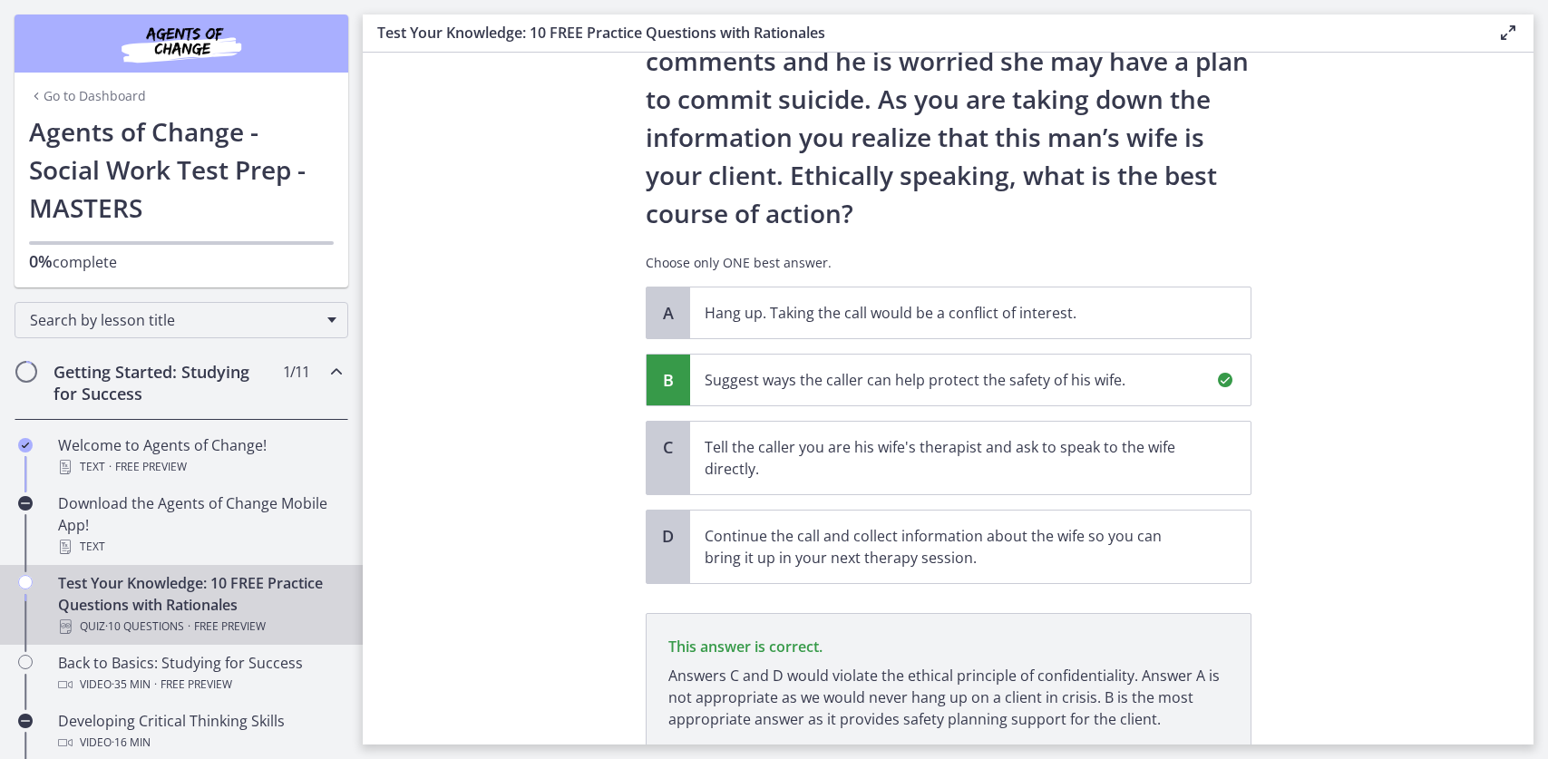
scroll to position [225, 0]
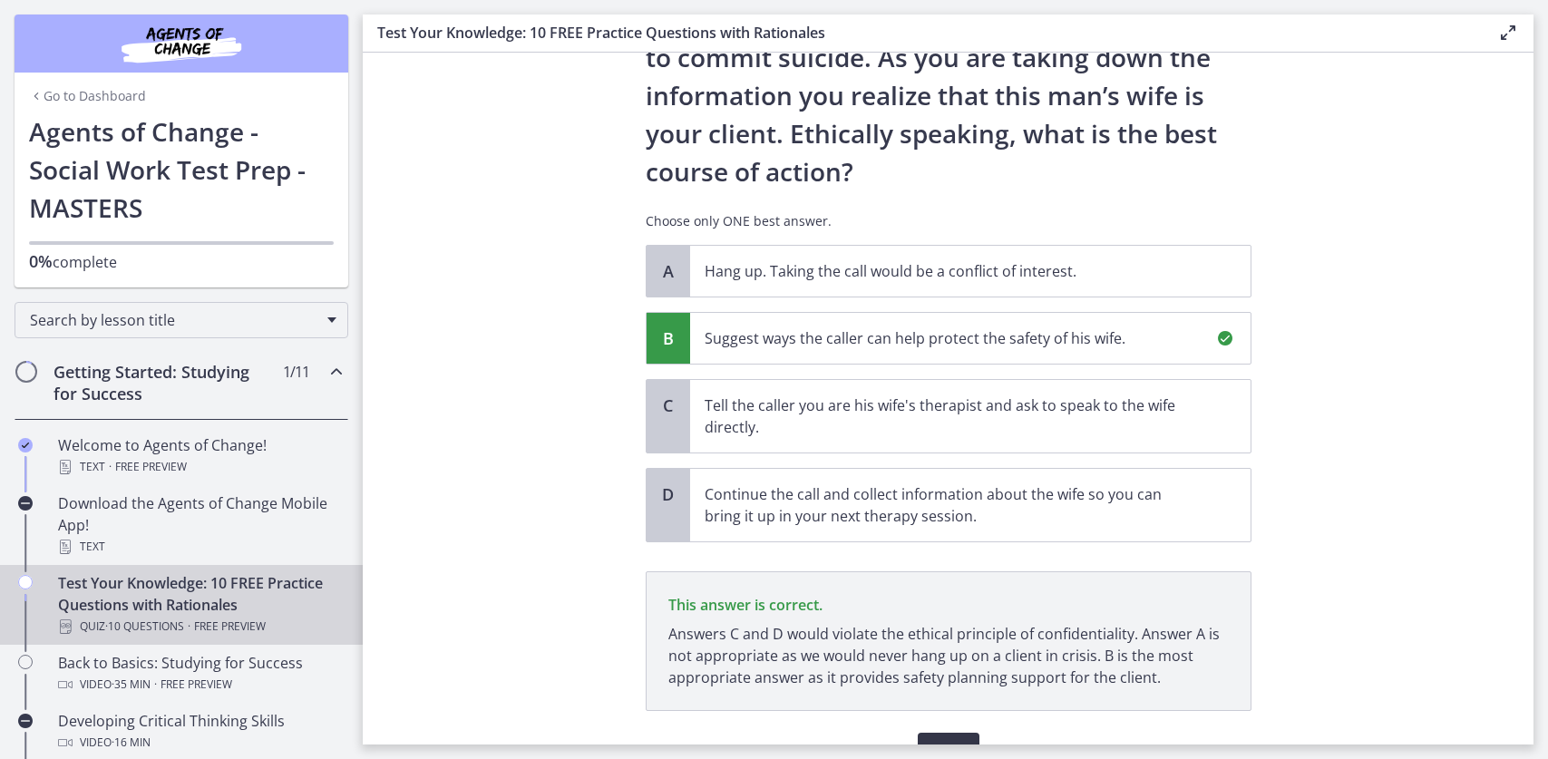
click at [932, 740] on span "Next" at bounding box center [948, 751] width 33 height 22
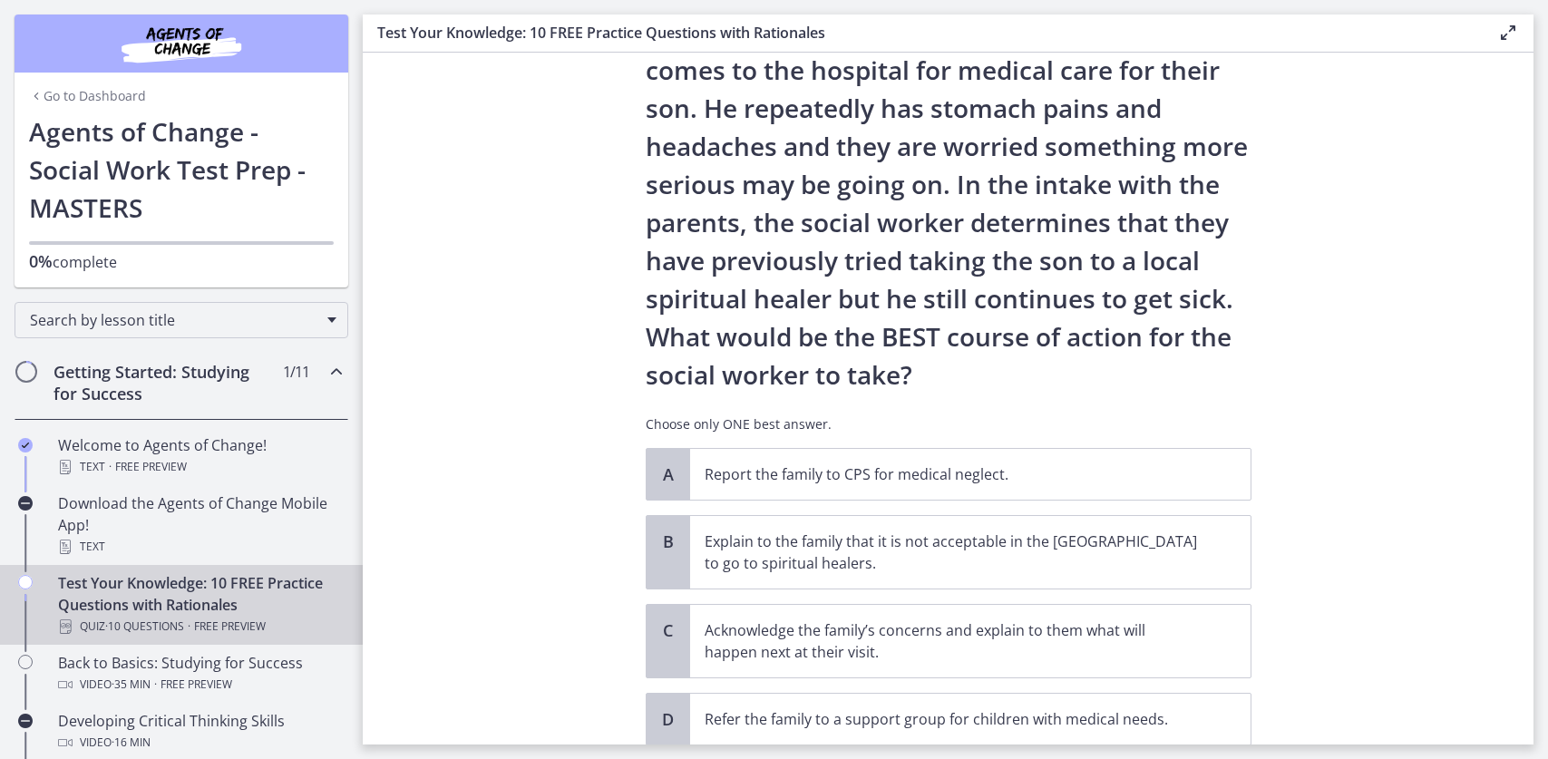
scroll to position [159, 0]
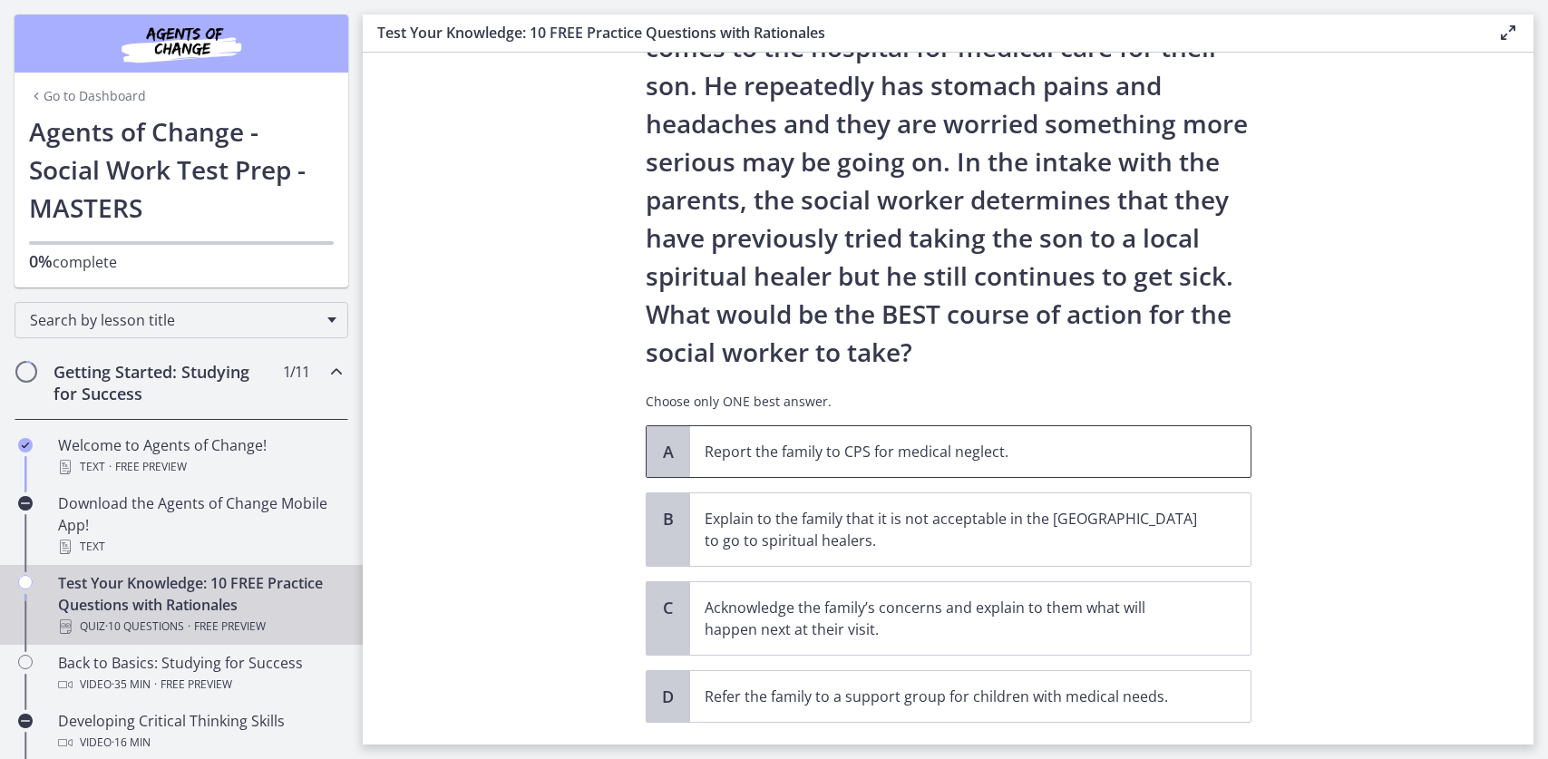
click at [708, 426] on span "Report the family to CPS for medical neglect." at bounding box center [970, 451] width 560 height 51
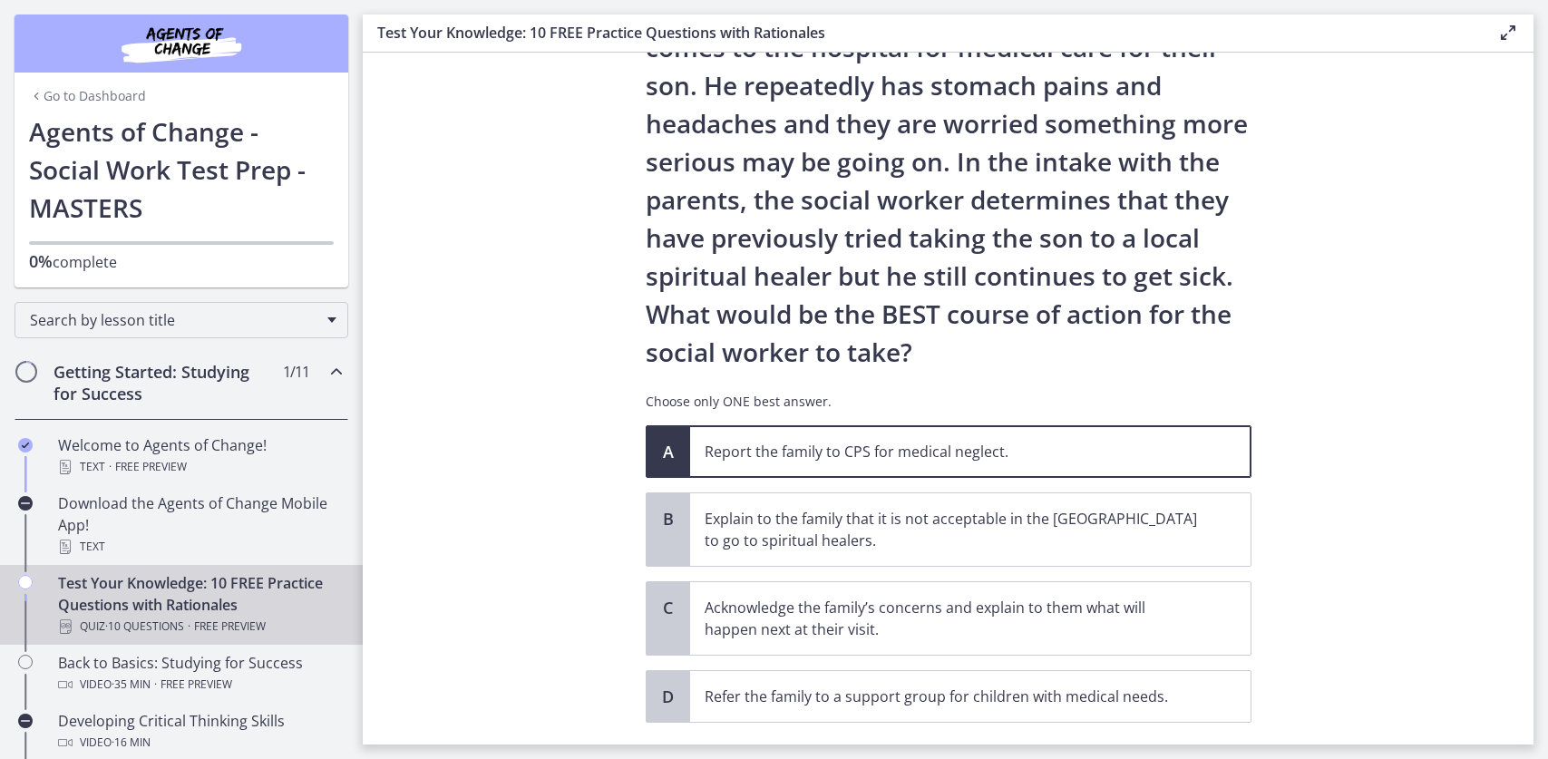
click at [932, 752] on span "Confirm" at bounding box center [948, 763] width 58 height 22
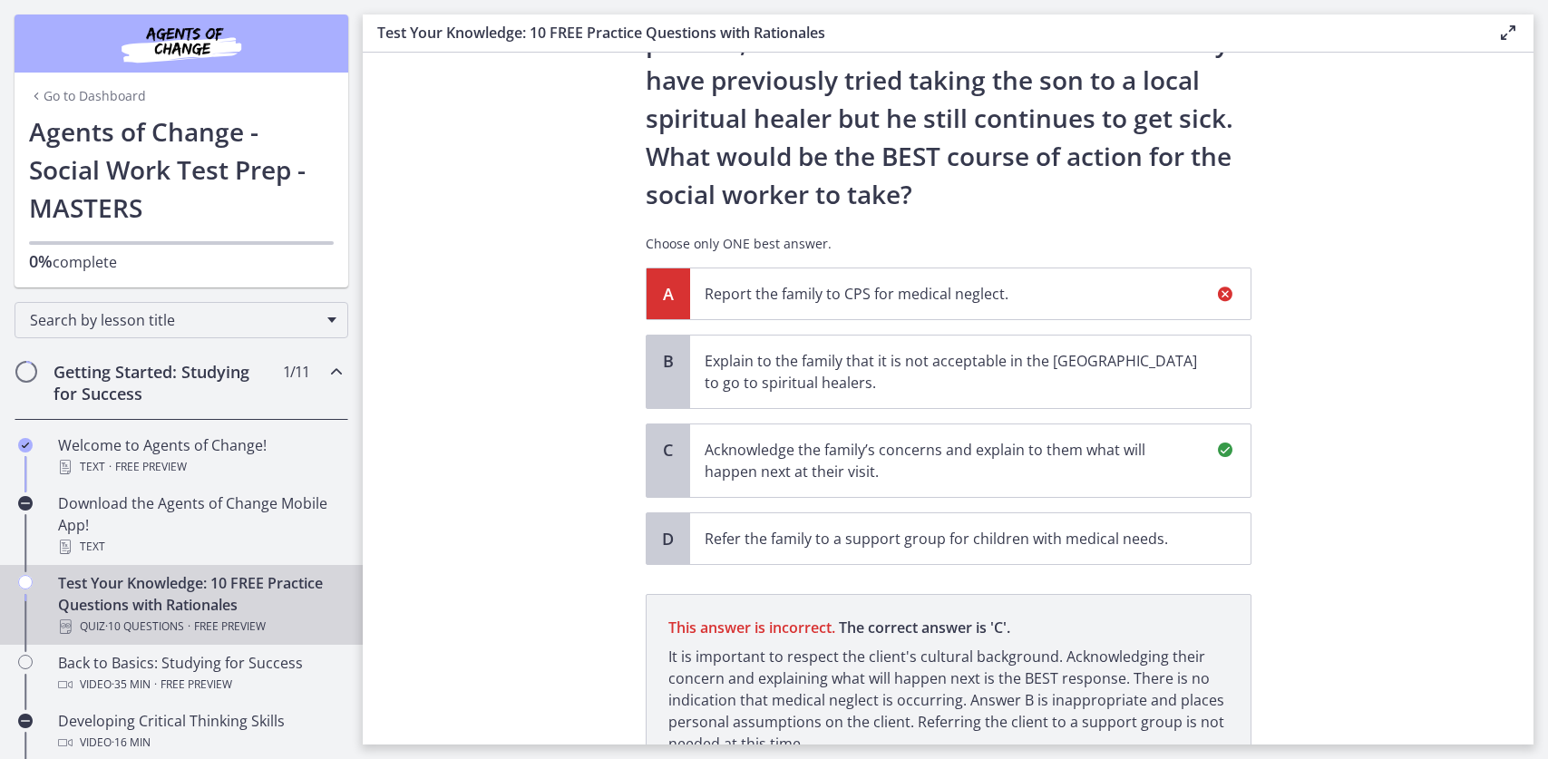
scroll to position [363, 0]
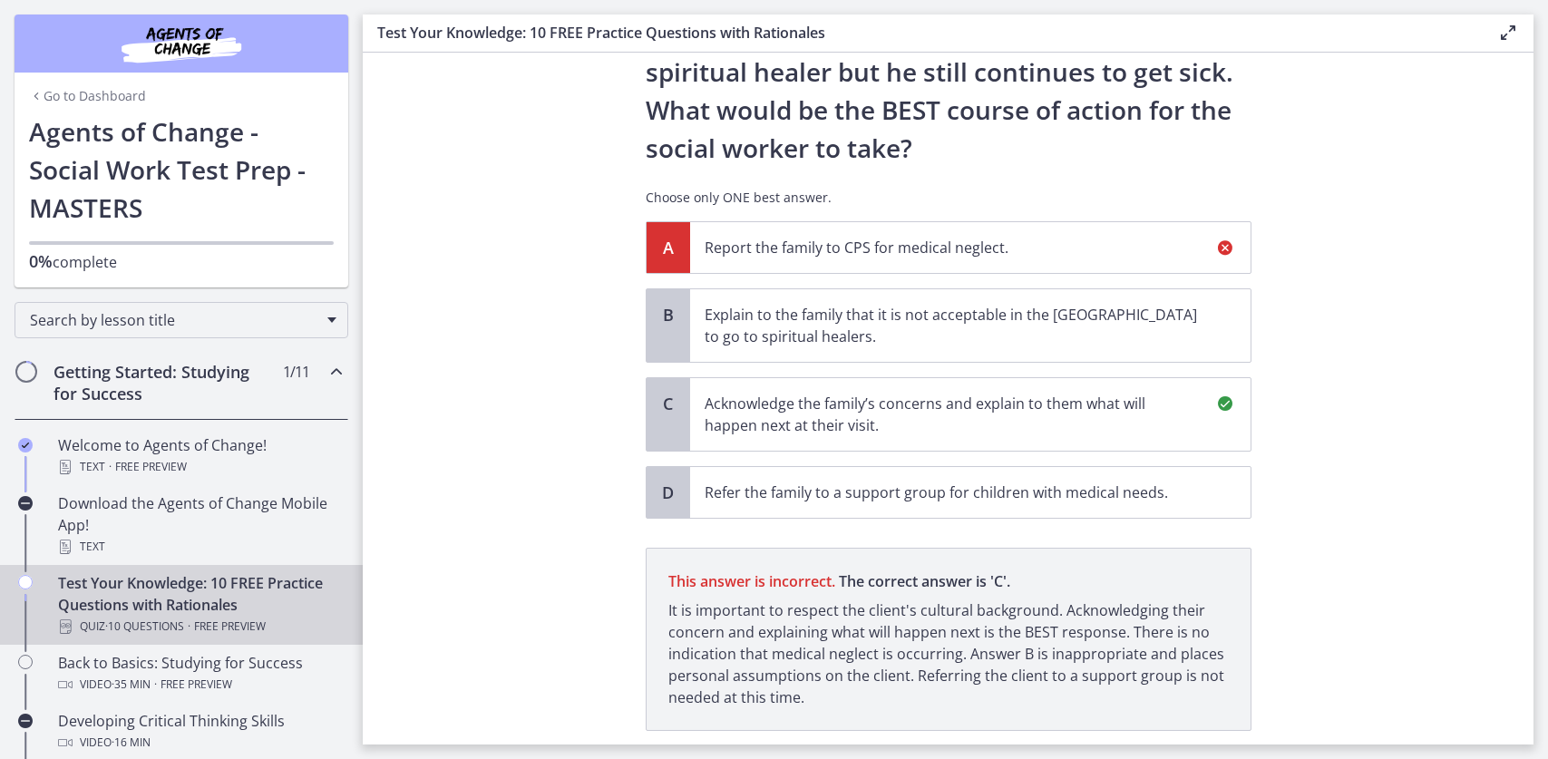
click at [932, 758] on span "Next" at bounding box center [948, 771] width 33 height 22
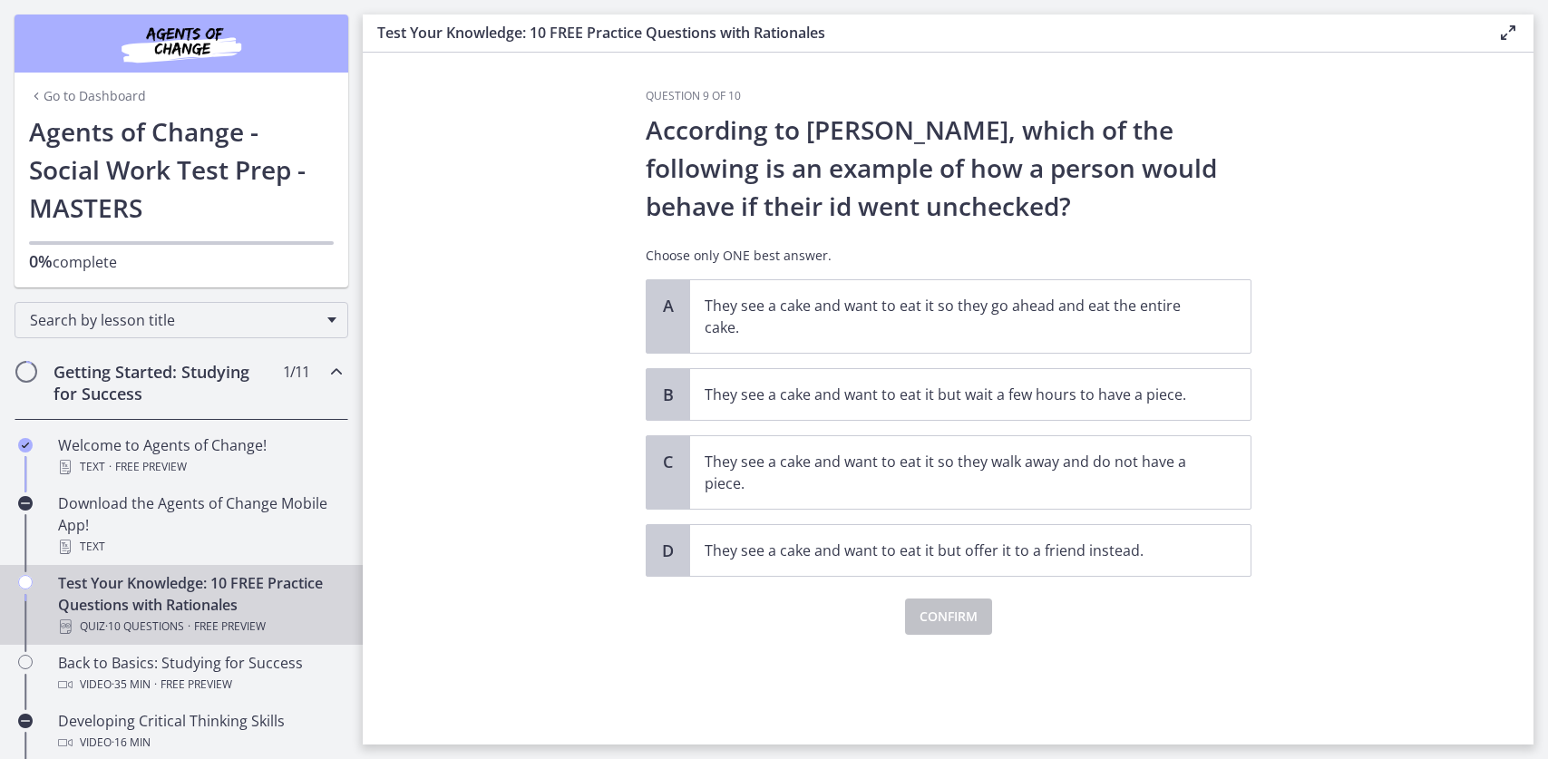
scroll to position [0, 0]
click at [796, 295] on p "They see a cake and want to eat it so they go ahead and eat the entire cake." at bounding box center [951, 317] width 495 height 44
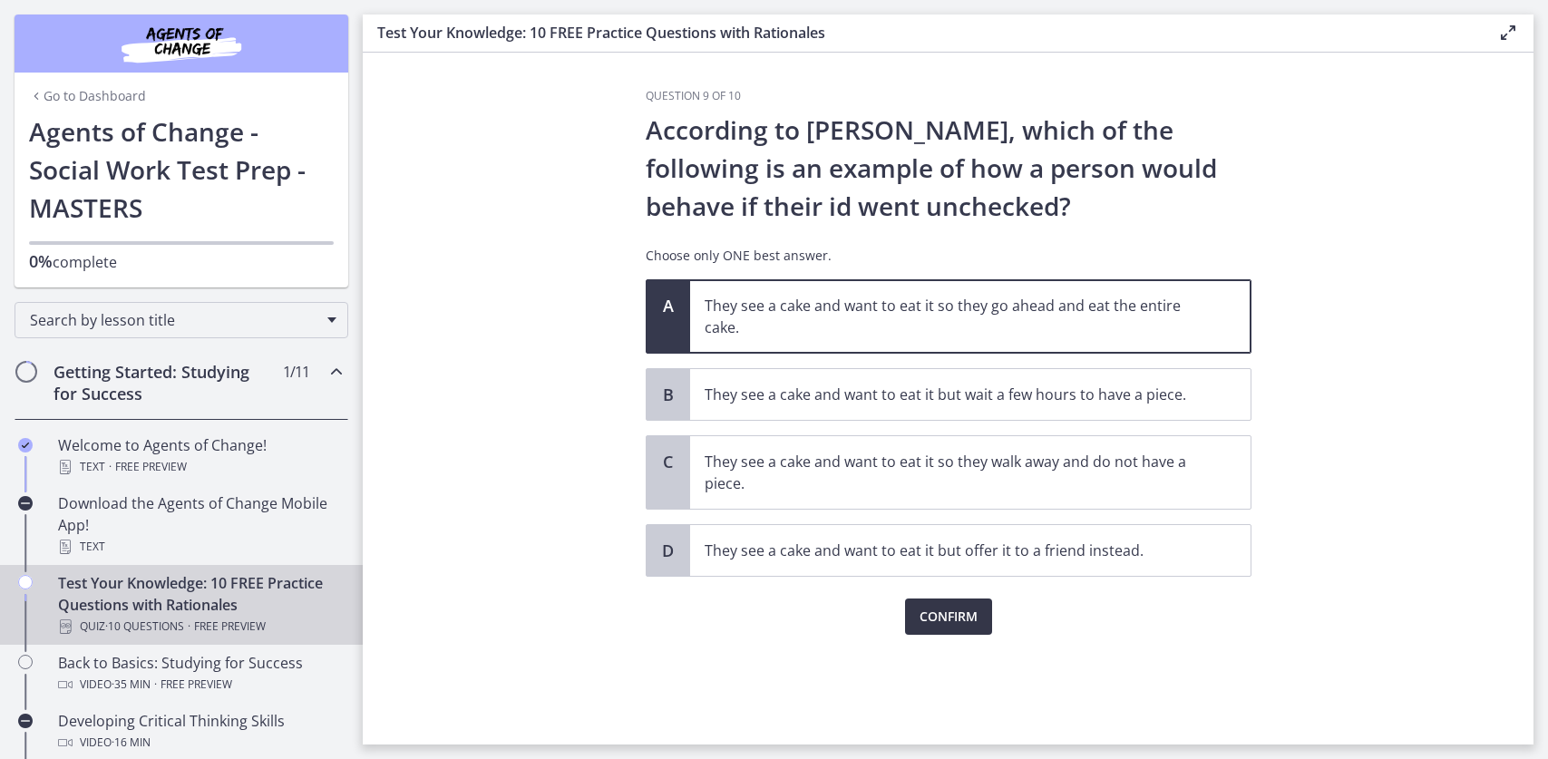
click at [939, 606] on span "Confirm" at bounding box center [948, 617] width 58 height 22
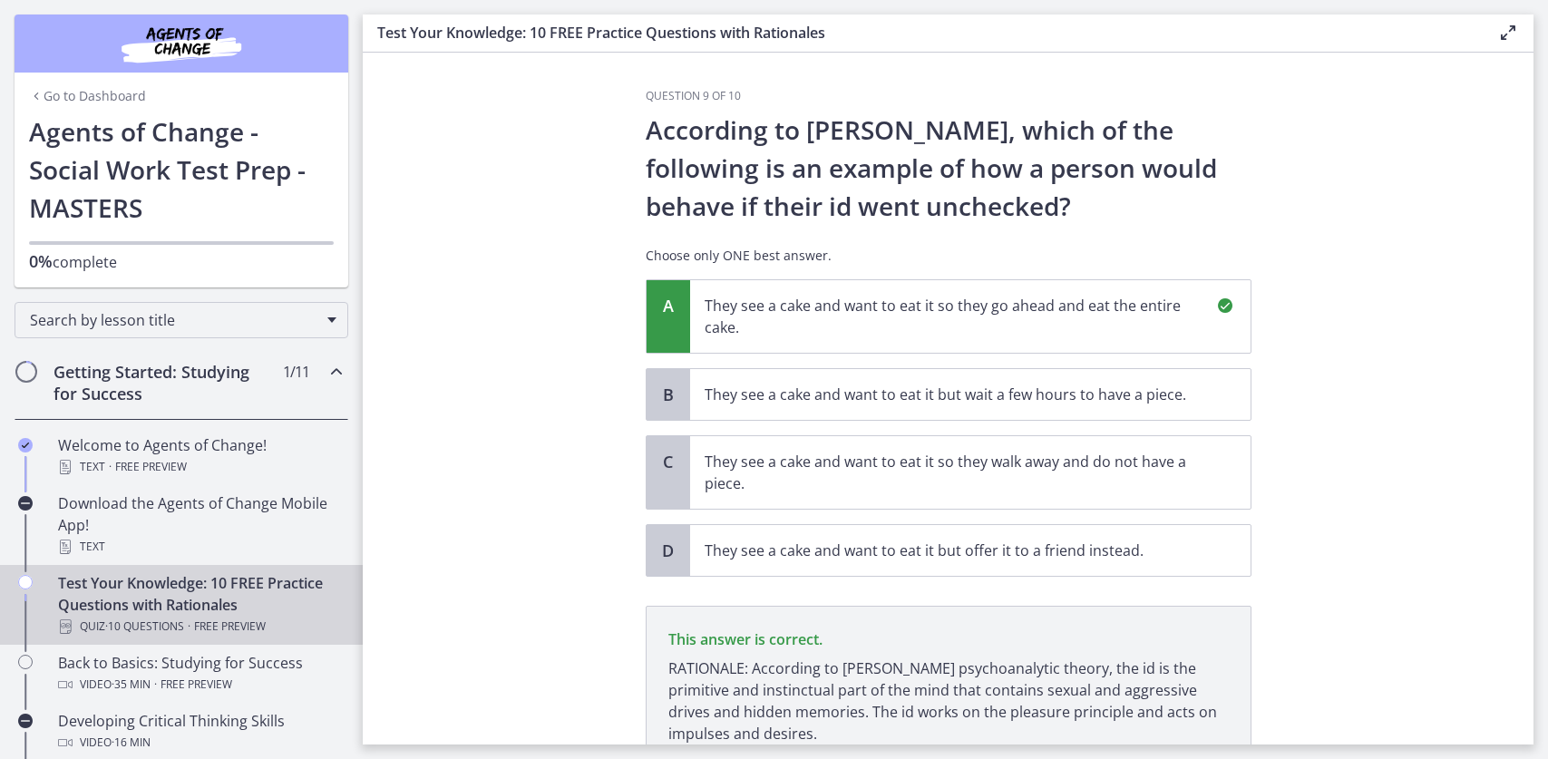
scroll to position [77, 0]
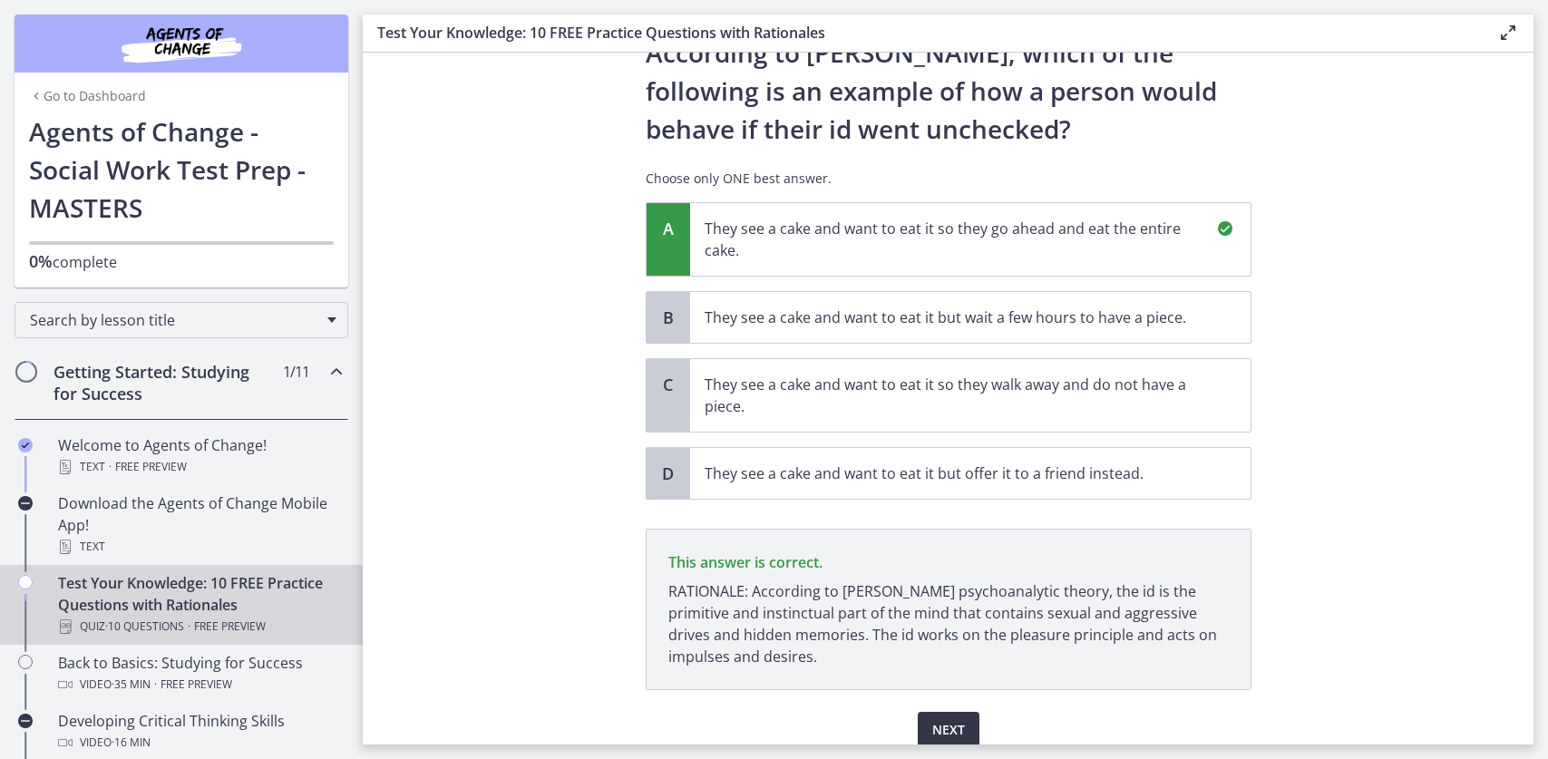
click at [932, 719] on span "Next" at bounding box center [948, 730] width 33 height 22
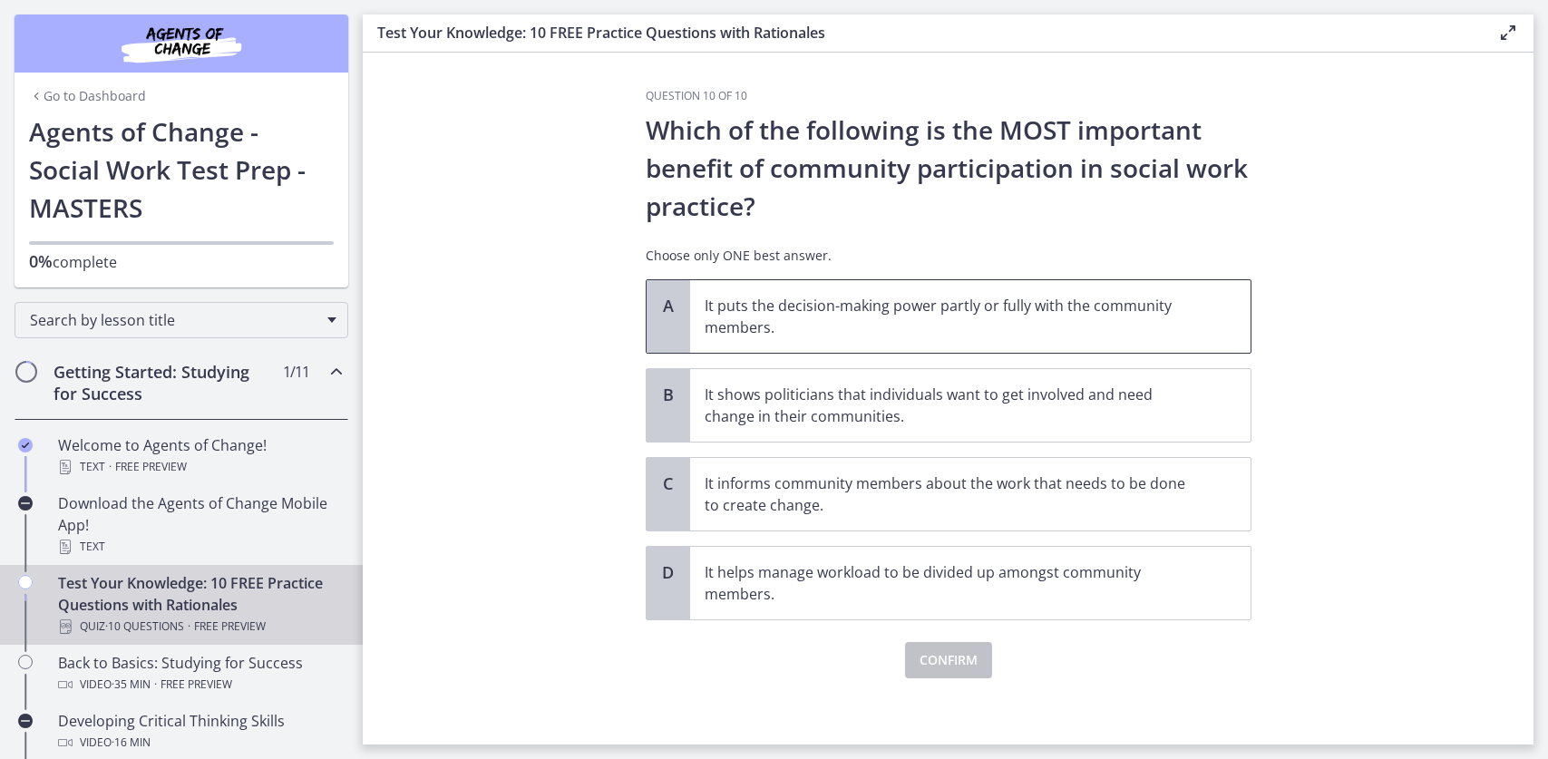
click at [844, 296] on p "It puts the decision-making power partly or fully with the community members." at bounding box center [951, 317] width 495 height 44
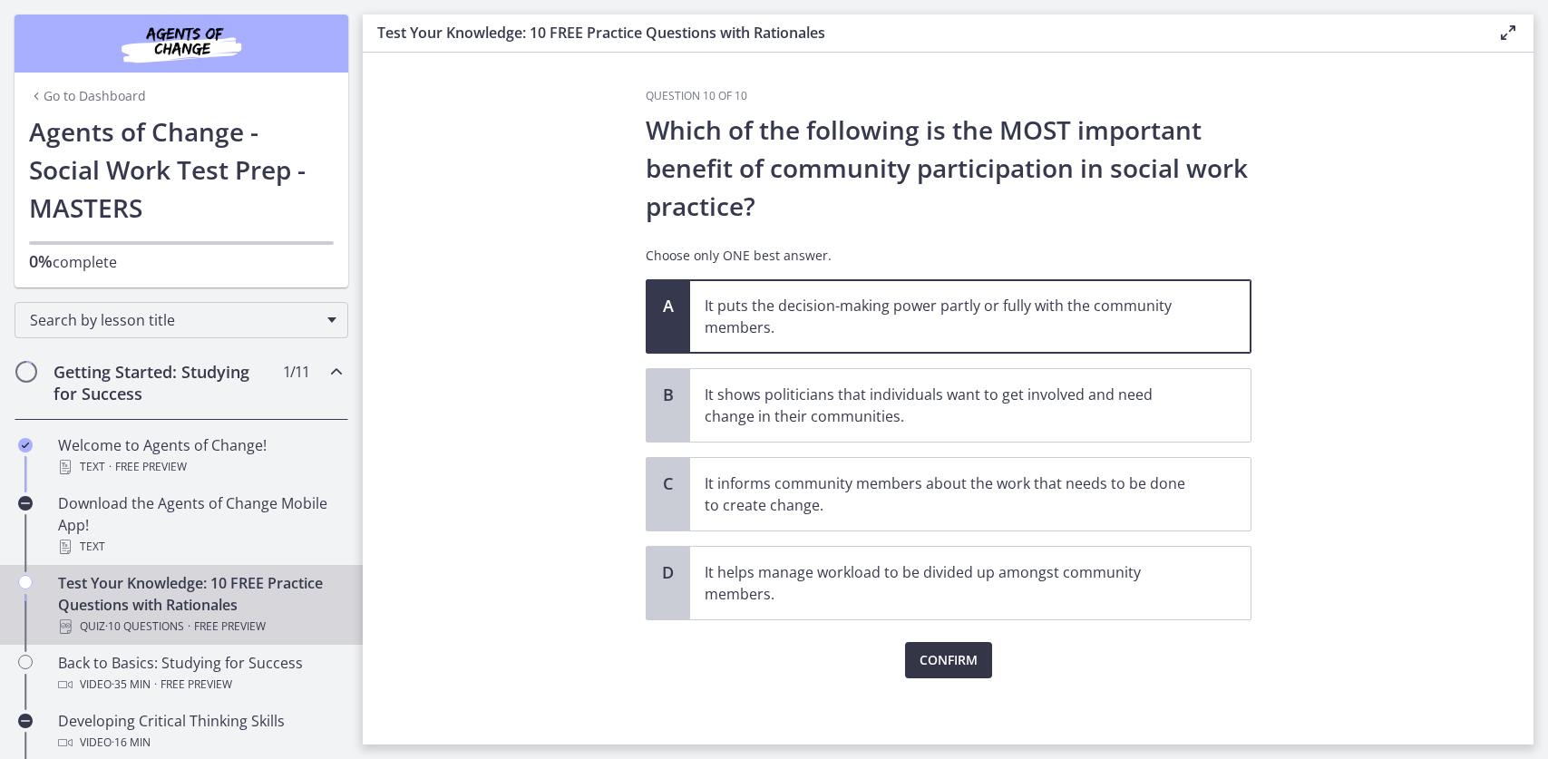
click at [919, 649] on span "Confirm" at bounding box center [948, 660] width 58 height 22
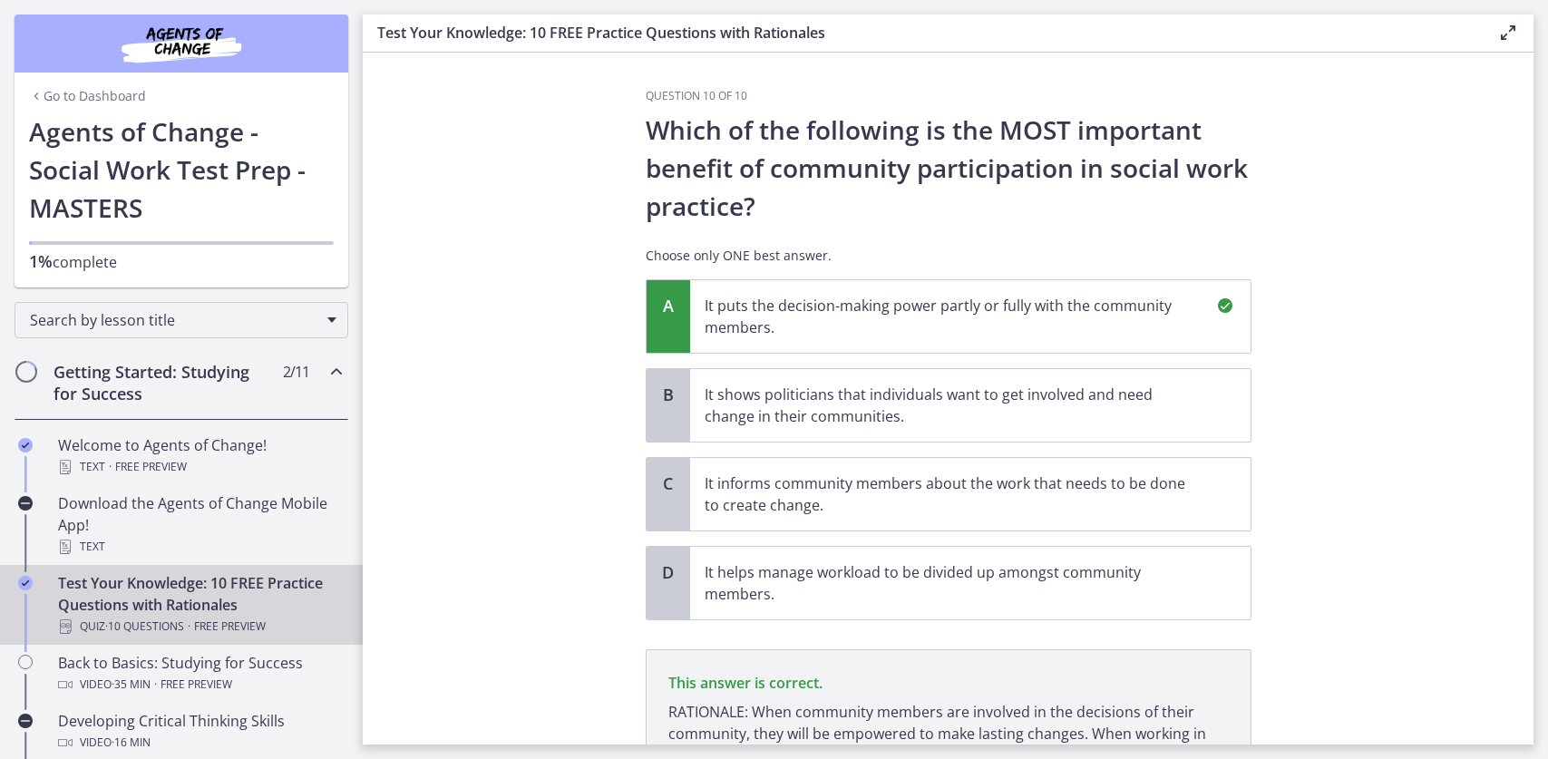
scroll to position [115, 0]
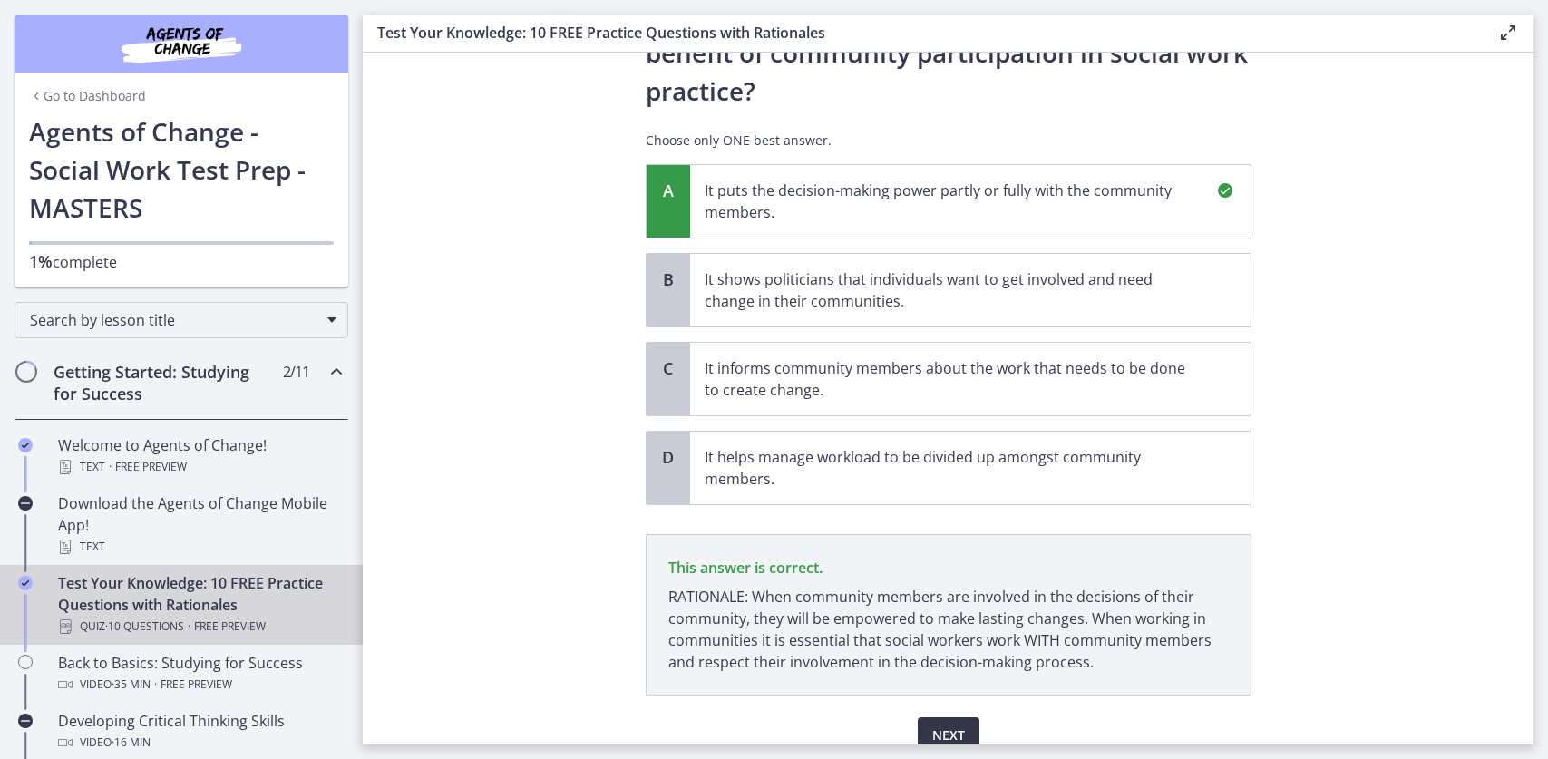
click at [932, 724] on span "Next" at bounding box center [948, 735] width 33 height 22
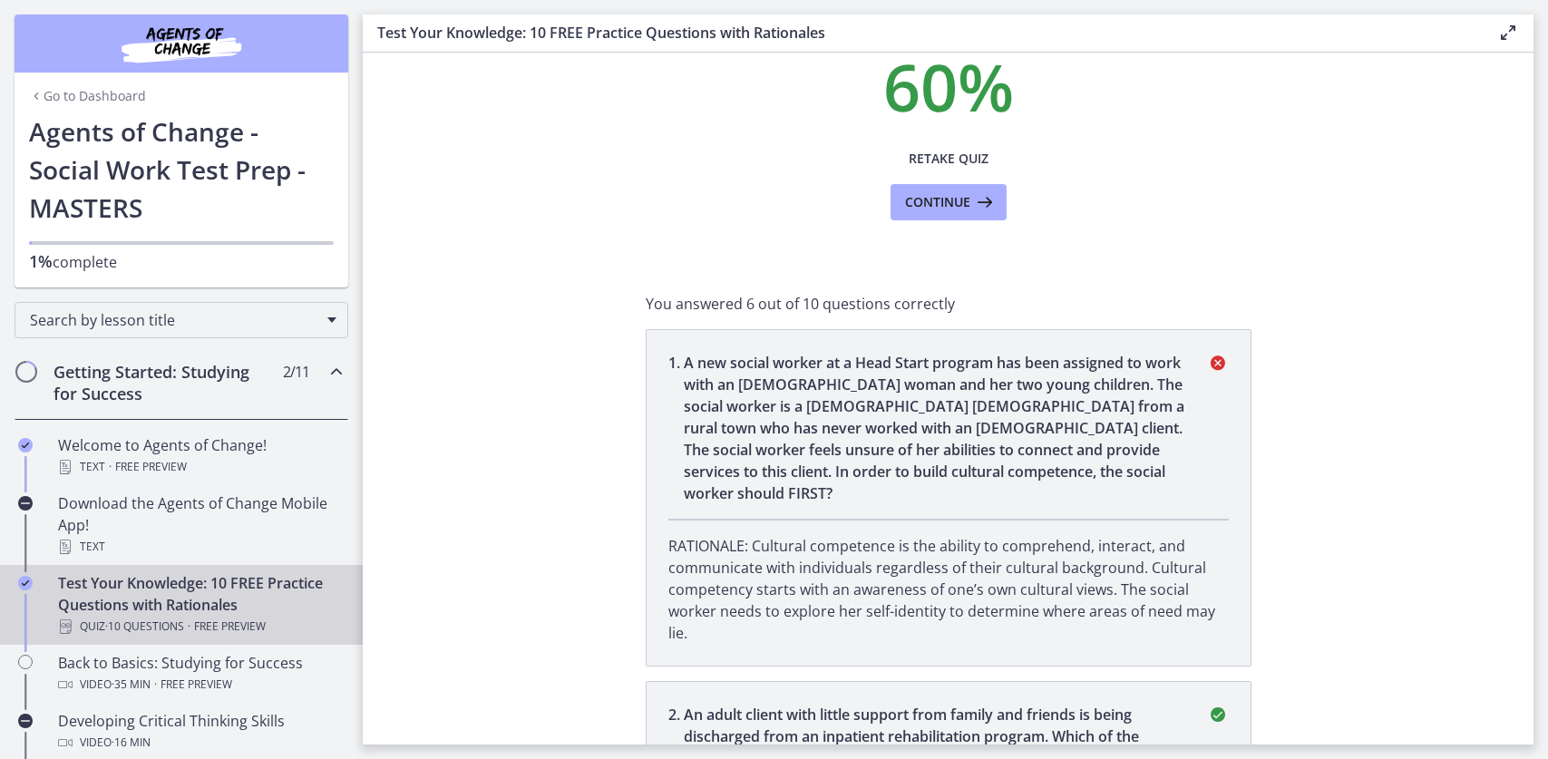
scroll to position [0, 0]
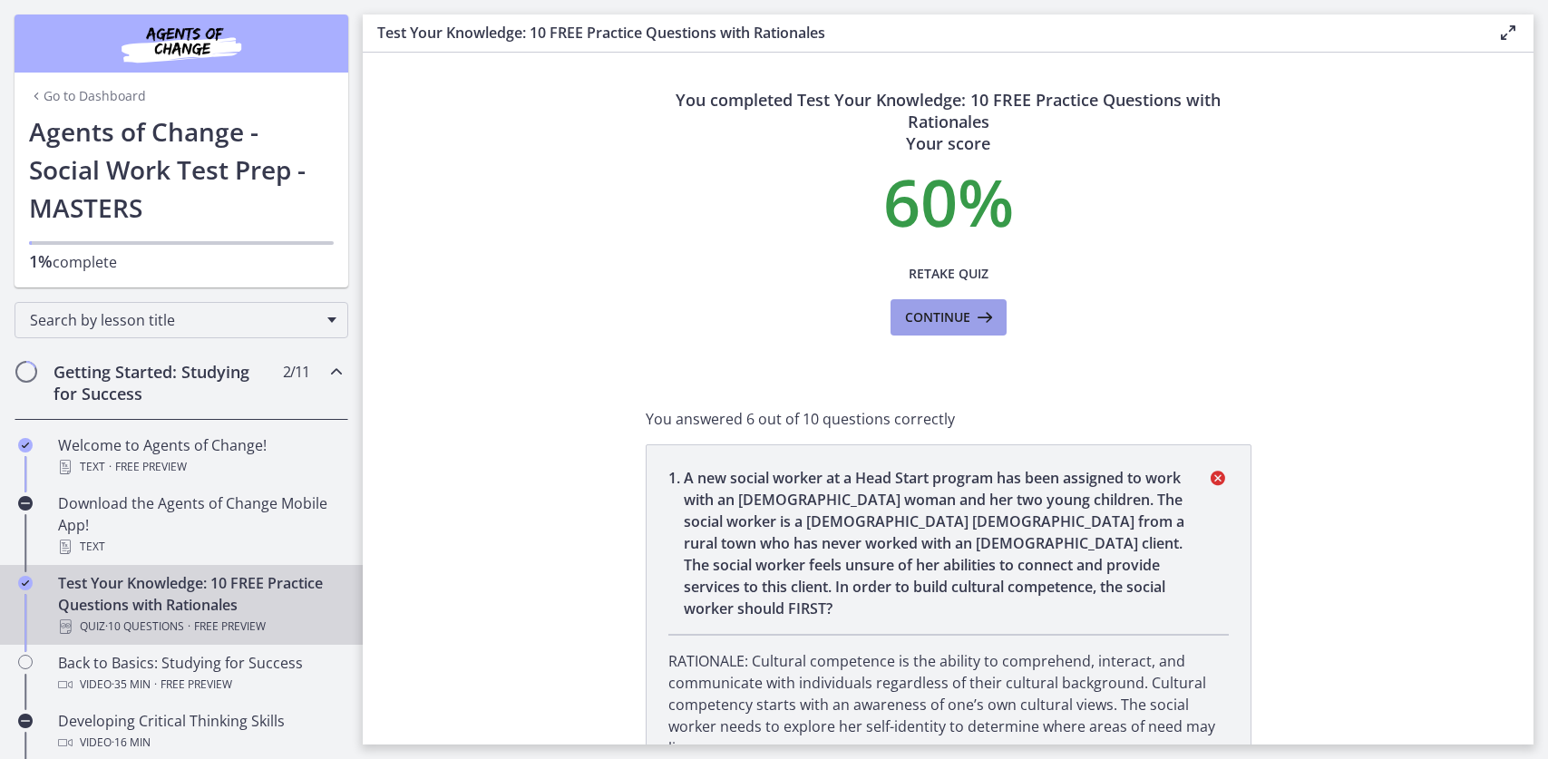
click at [905, 306] on span "Continue" at bounding box center [937, 317] width 65 height 22
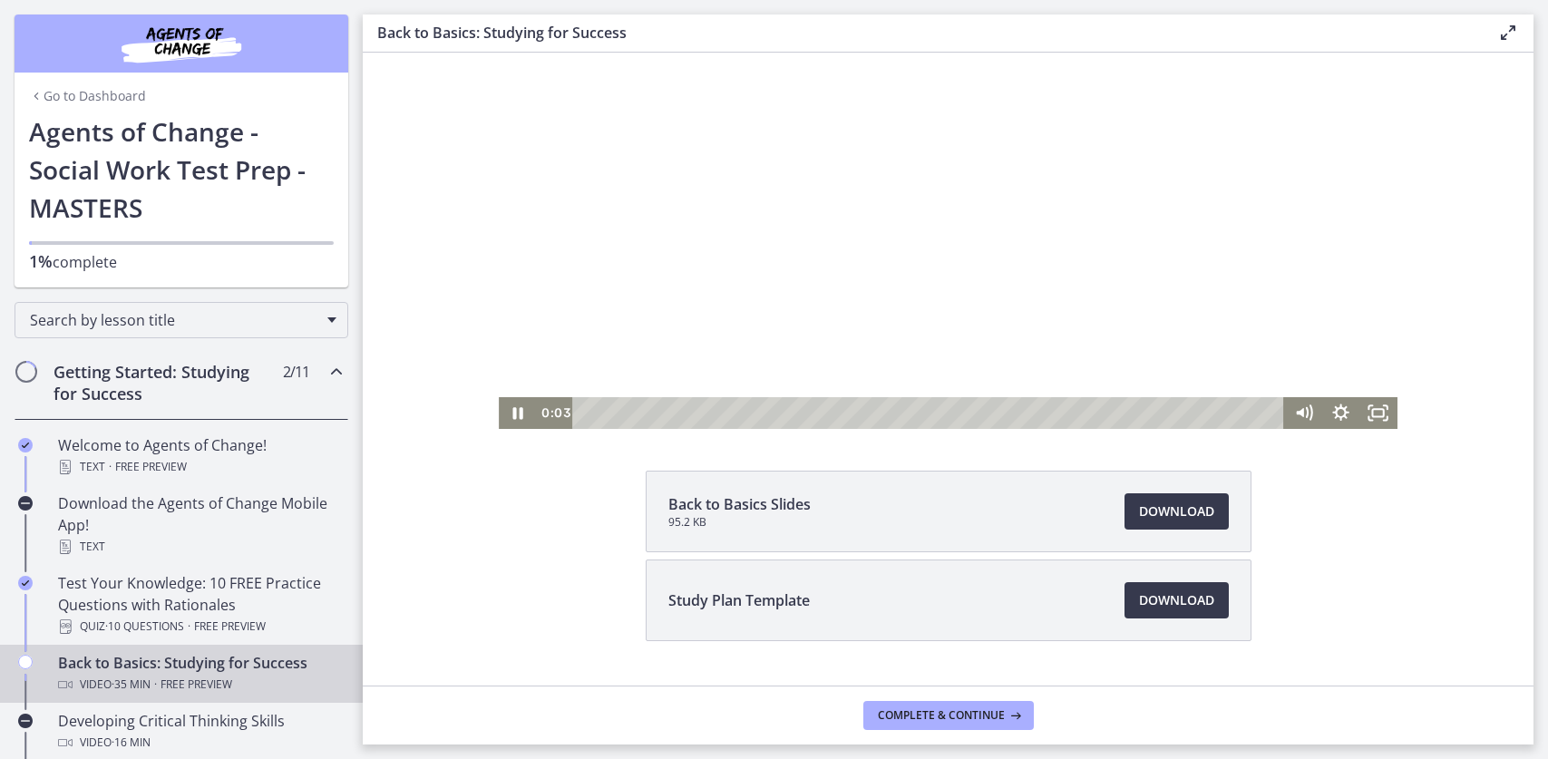
scroll to position [139, 0]
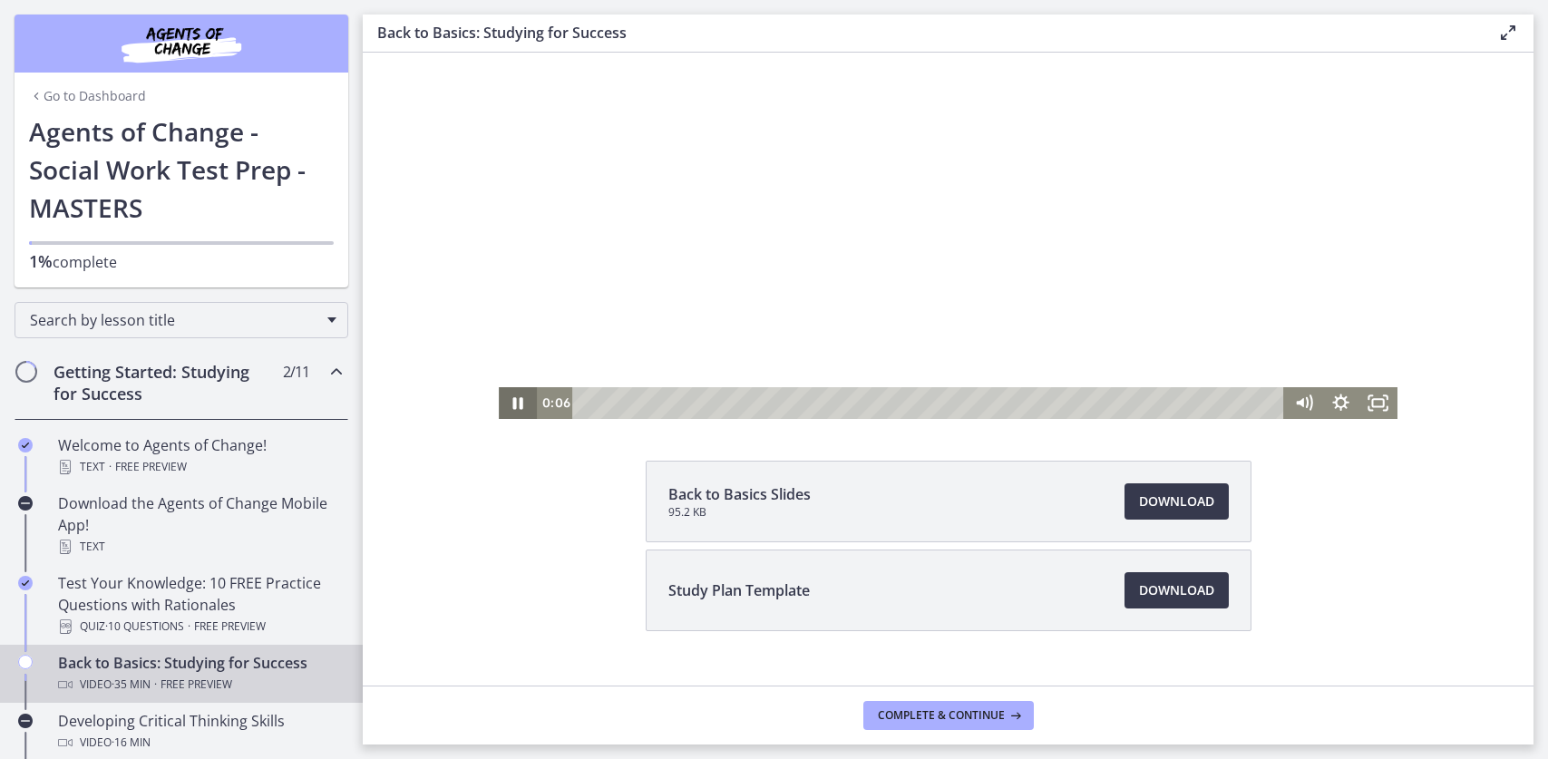
click at [523, 404] on icon "Pause" at bounding box center [518, 403] width 10 height 12
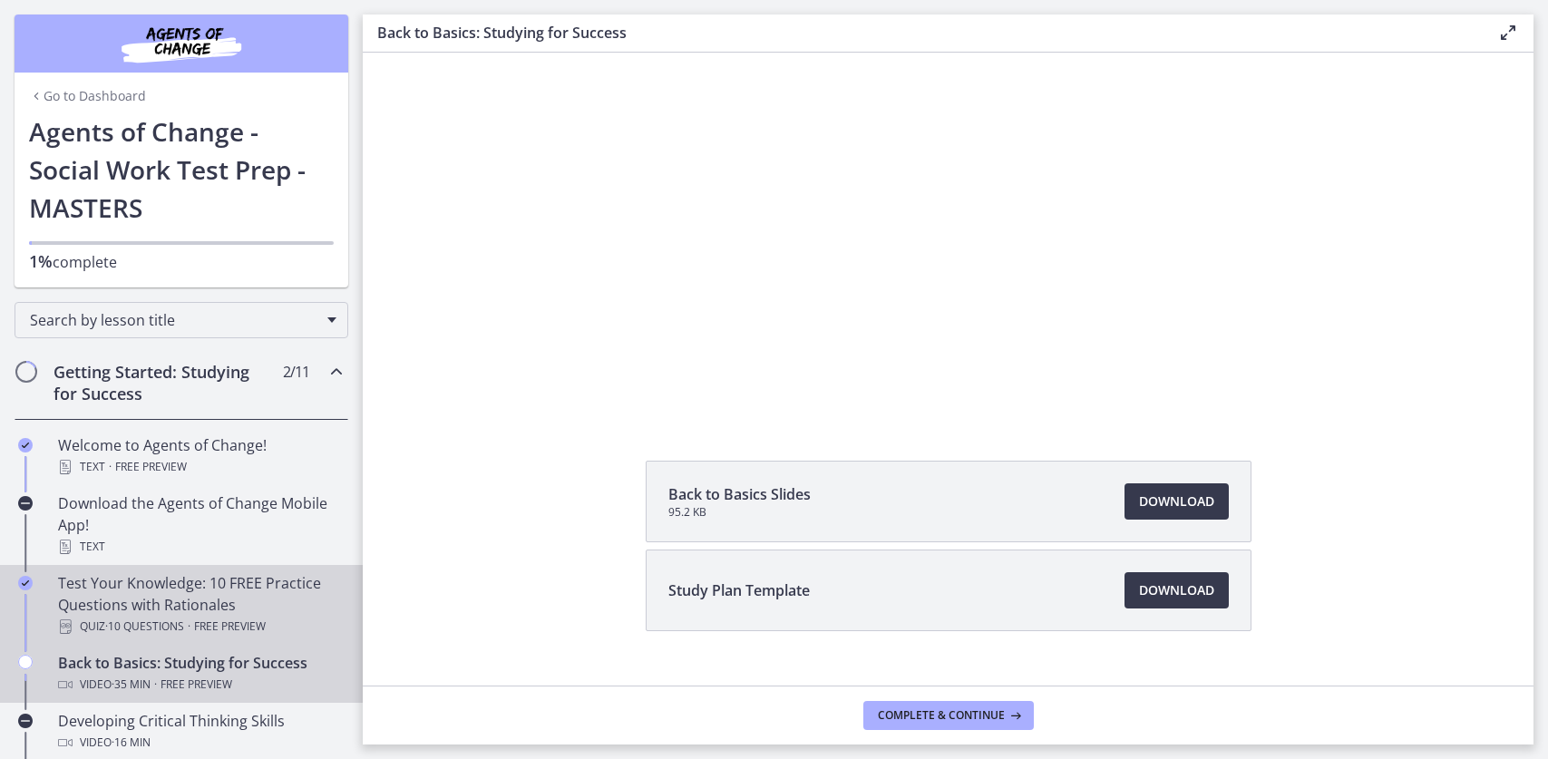
click at [175, 572] on div "Test Your Knowledge: 10 FREE Practice Questions with Rationales Quiz · 10 Quest…" at bounding box center [199, 604] width 283 height 65
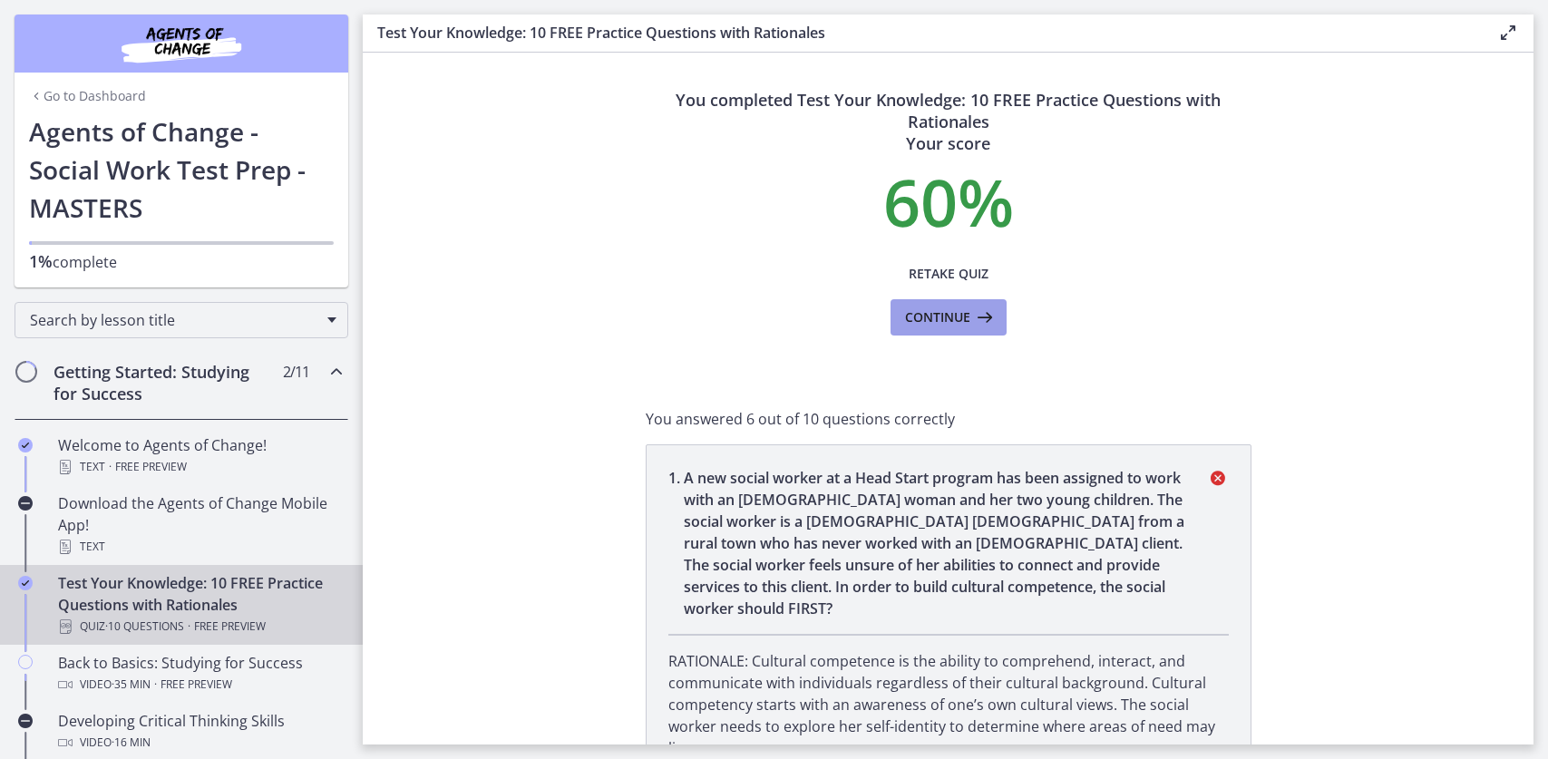
click at [905, 306] on span "Continue" at bounding box center [937, 317] width 65 height 22
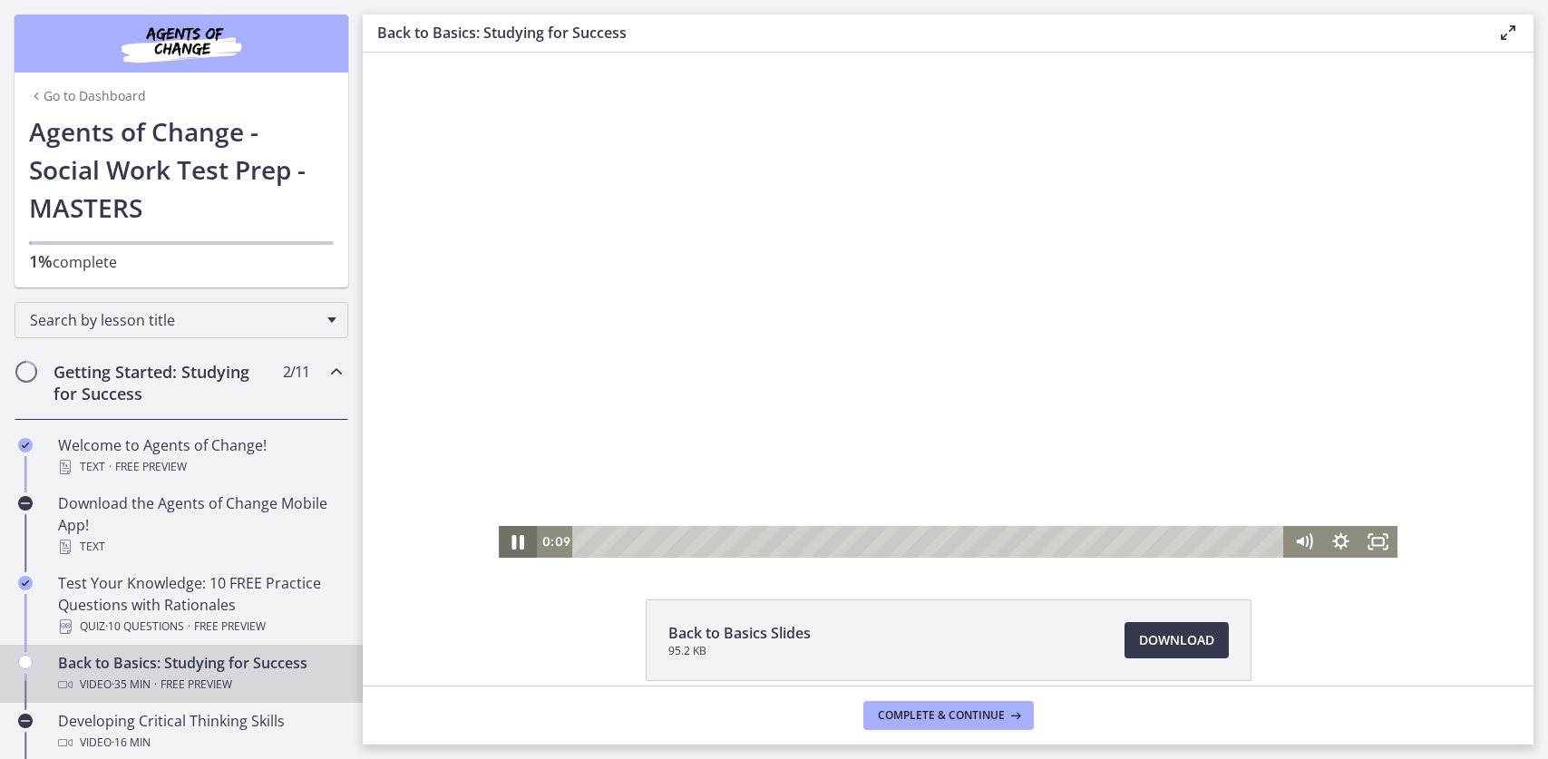
click at [540, 543] on icon "Pause" at bounding box center [517, 541] width 45 height 38
